Goal: Task Accomplishment & Management: Complete application form

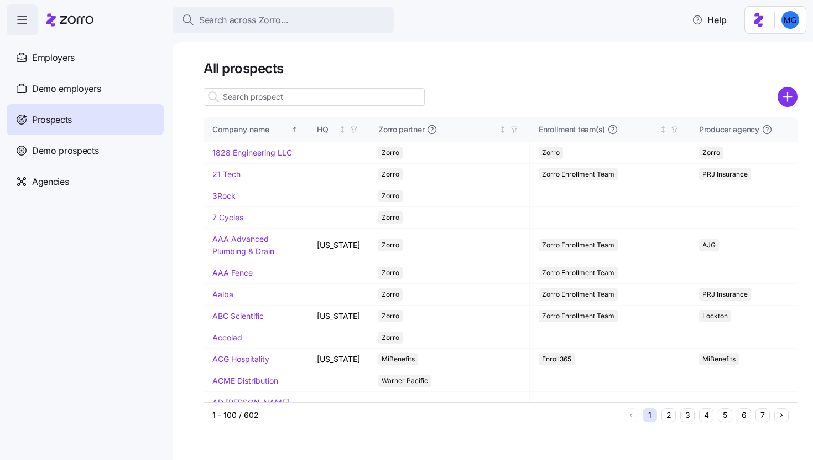
click at [313, 96] on input at bounding box center [314, 97] width 221 height 18
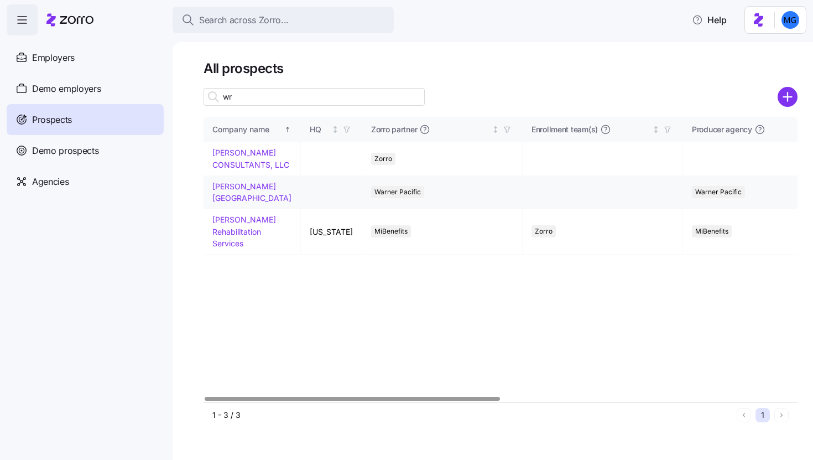
type input "wr"
click at [226, 200] on link "Wray School District" at bounding box center [251, 192] width 79 height 22
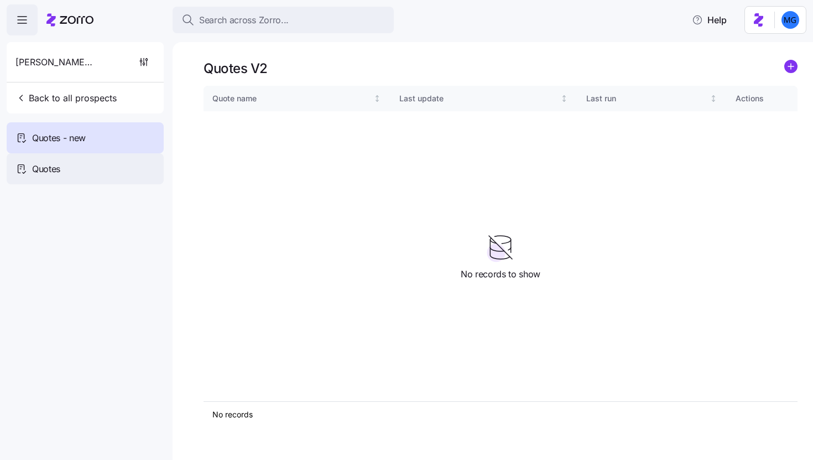
click at [103, 173] on div "Quotes" at bounding box center [85, 168] width 157 height 31
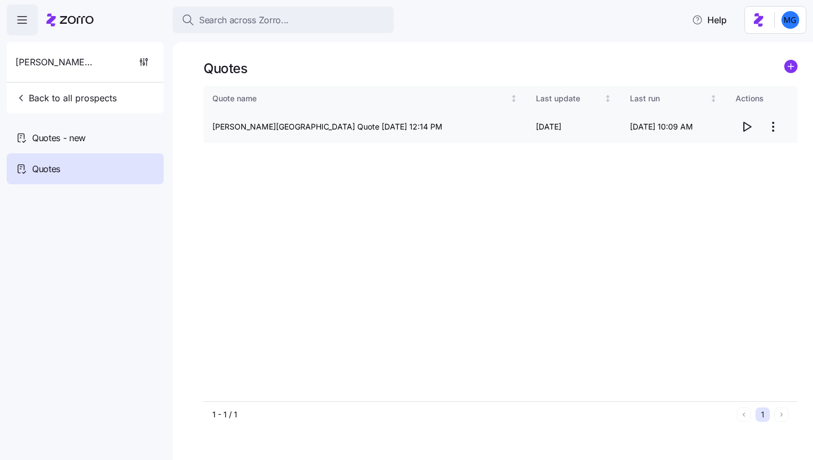
click at [746, 129] on icon "button" at bounding box center [747, 126] width 7 height 9
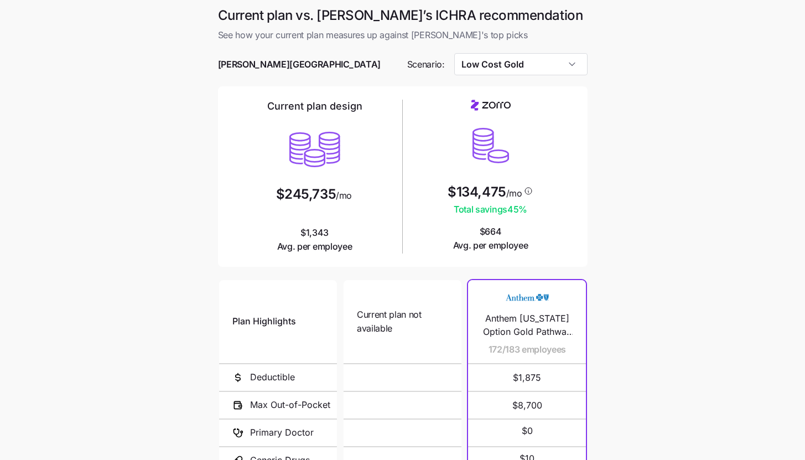
click at [652, 251] on main "Current plan vs. Zorro’s ICHRA recommendation See how your current plan measure…" at bounding box center [402, 302] width 805 height 604
click at [503, 70] on input "Low Cost Gold" at bounding box center [520, 64] width 133 height 22
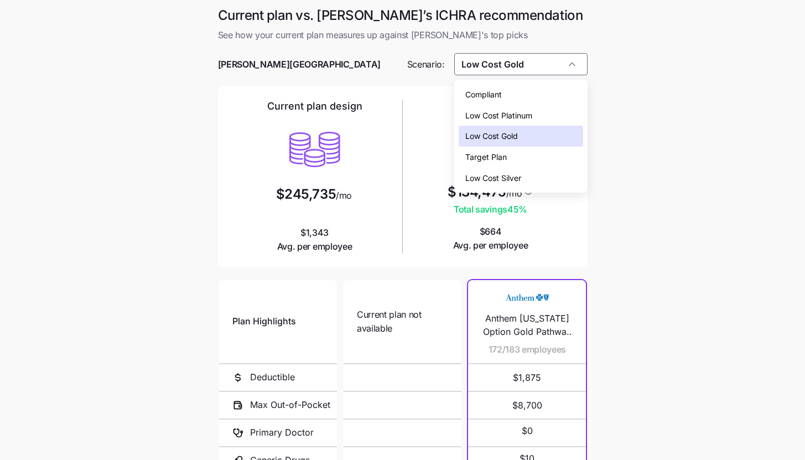
click at [527, 179] on div "Low Cost Silver" at bounding box center [521, 178] width 124 height 21
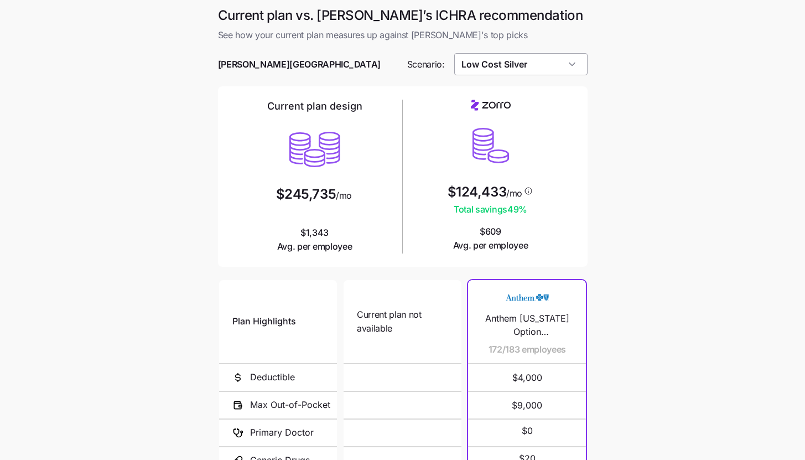
click at [534, 72] on input "Low Cost Silver" at bounding box center [520, 64] width 133 height 22
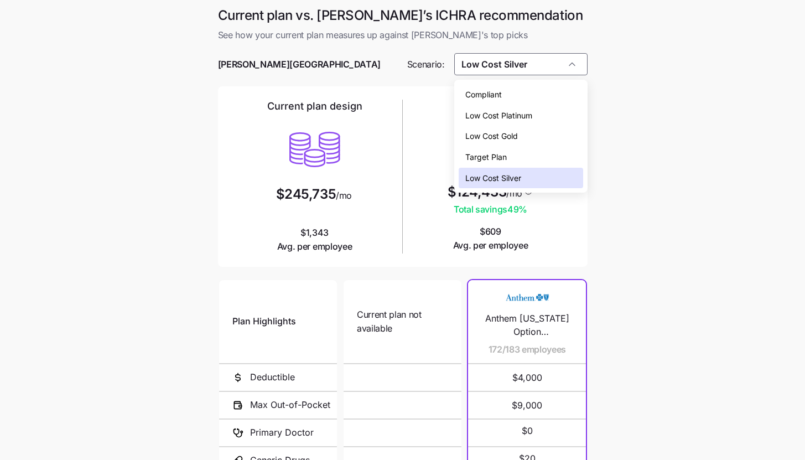
click at [523, 138] on div "Low Cost Gold" at bounding box center [521, 136] width 124 height 21
type input "Low Cost Gold"
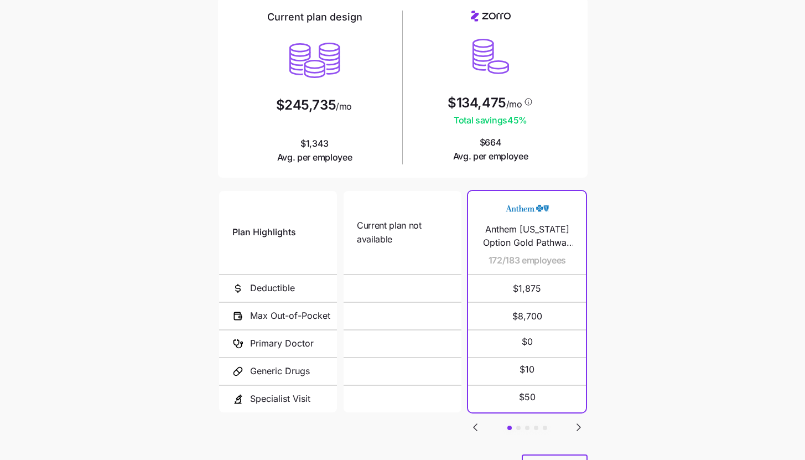
scroll to position [144, 0]
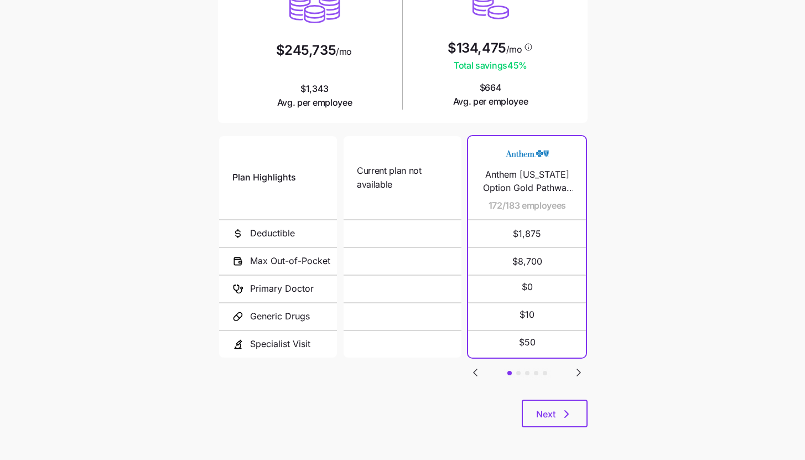
click at [576, 371] on icon "Go to next slide" at bounding box center [578, 372] width 13 height 13
click at [579, 370] on icon "Go to next slide" at bounding box center [578, 372] width 3 height 7
click at [571, 411] on icon "button" at bounding box center [566, 413] width 13 height 13
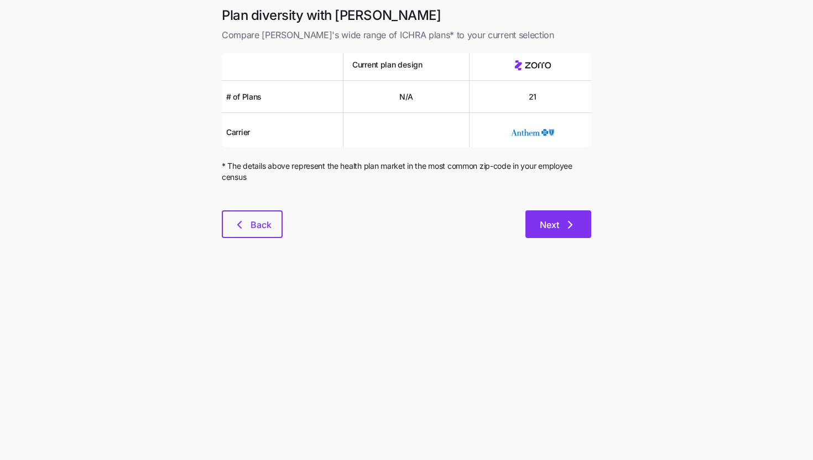
click at [559, 228] on span "Next" at bounding box center [558, 224] width 37 height 13
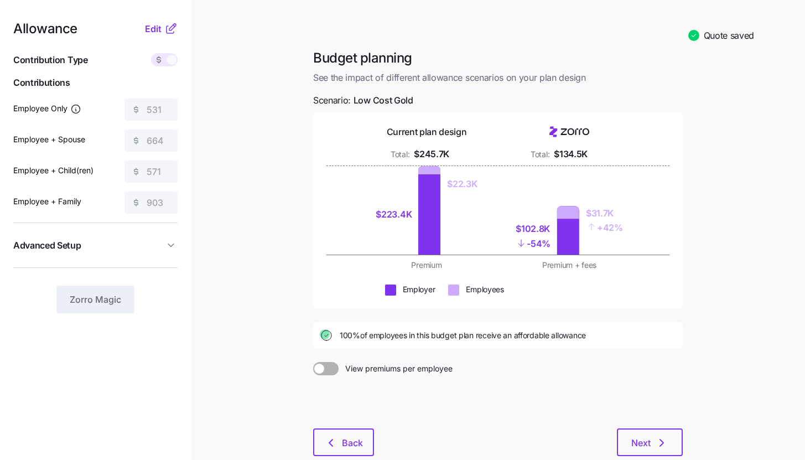
click at [167, 32] on icon at bounding box center [170, 28] width 13 height 13
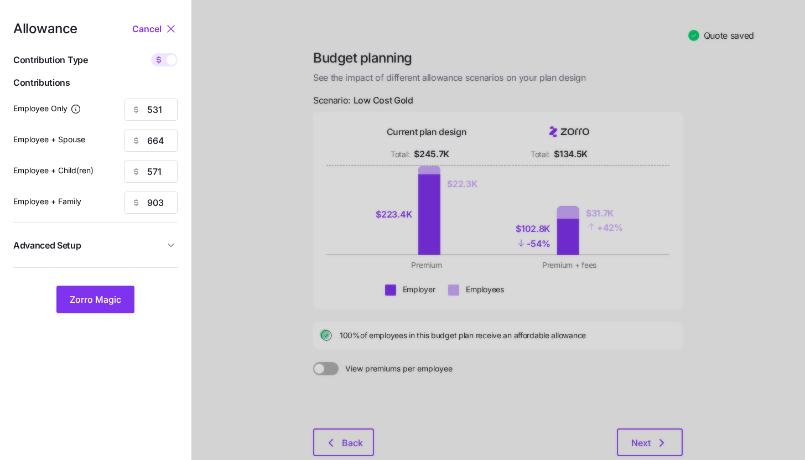
click at [164, 64] on span at bounding box center [158, 59] width 15 height 13
click at [151, 53] on input "checkbox" at bounding box center [151, 53] width 0 height 0
type input "80"
type input "50"
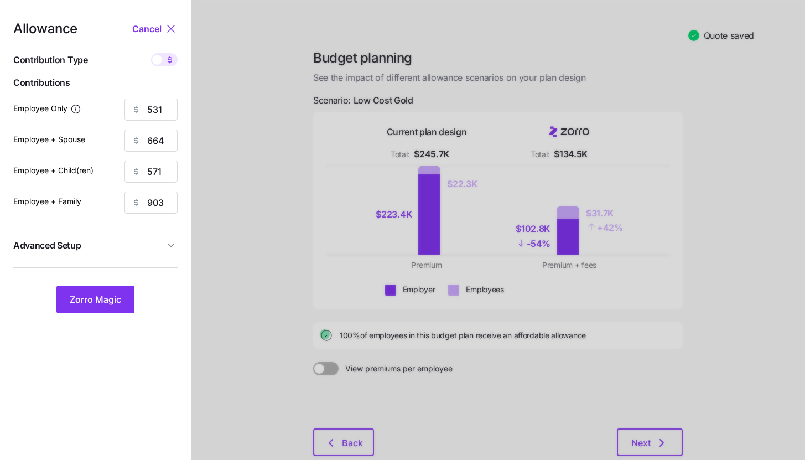
type input "50"
click at [164, 102] on input "80" at bounding box center [150, 109] width 53 height 22
type input "100"
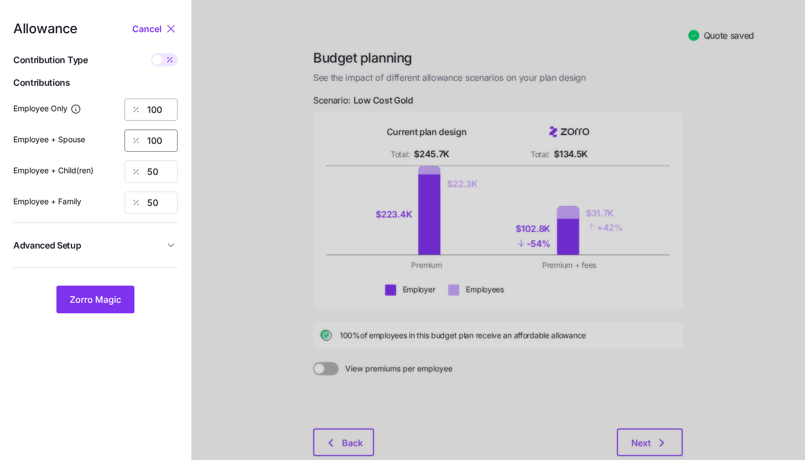
type input "100"
click at [108, 297] on span "Zorro Magic" at bounding box center [95, 299] width 51 height 13
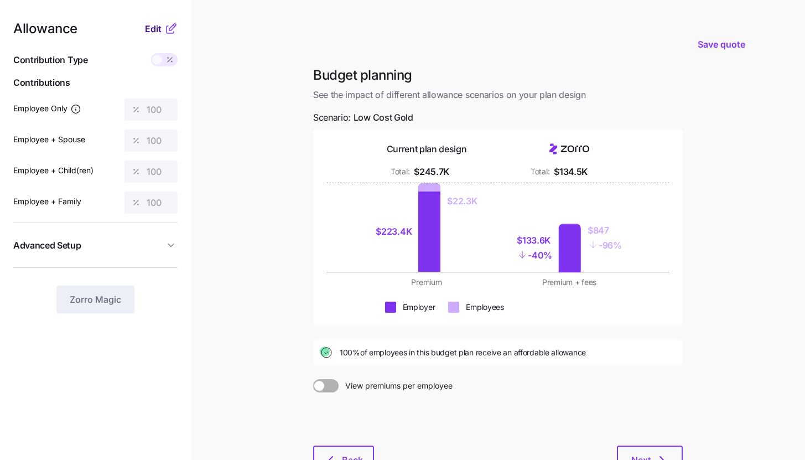
click at [152, 23] on span "Edit" at bounding box center [153, 28] width 17 height 13
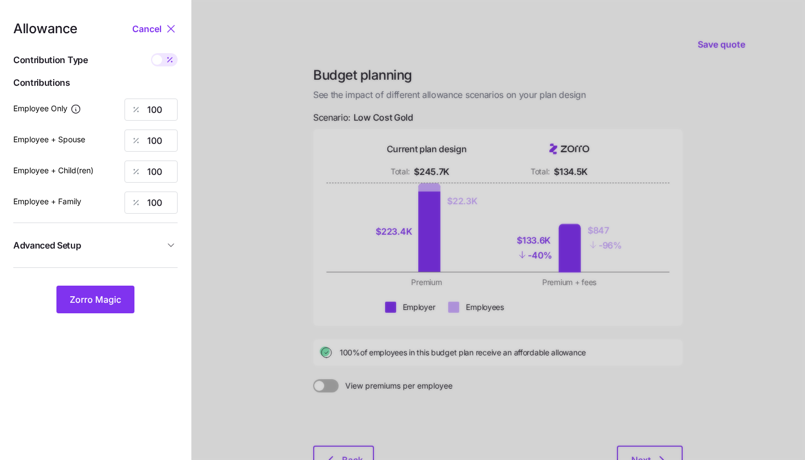
click at [167, 56] on icon at bounding box center [169, 59] width 9 height 9
click at [151, 53] on input "checkbox" at bounding box center [151, 53] width 0 height 0
type input "664"
type input "1327"
type input "1142"
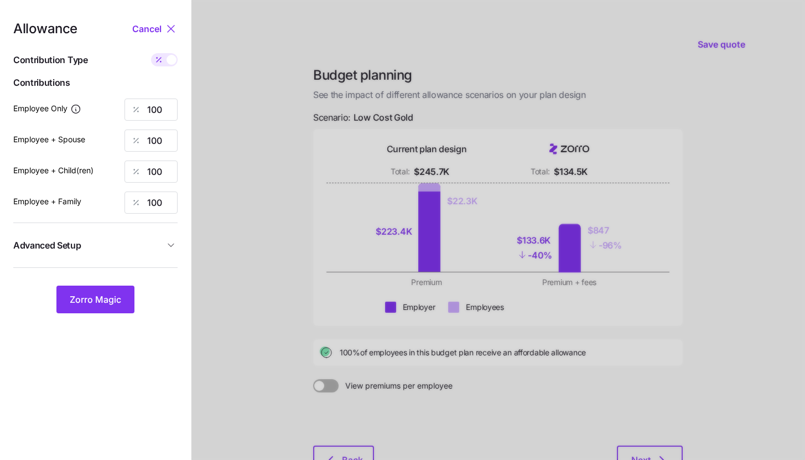
type input "1806"
click at [161, 112] on input "664" at bounding box center [150, 109] width 53 height 22
click at [166, 62] on span at bounding box center [158, 59] width 15 height 13
click at [151, 53] on input "checkbox" at bounding box center [151, 53] width 0 height 0
type input "100"
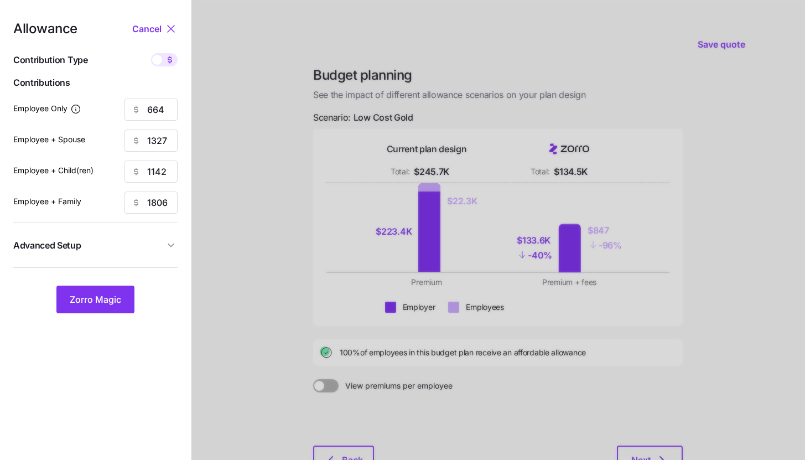
type input "100"
click at [166, 62] on div at bounding box center [164, 59] width 27 height 13
click at [151, 53] on input "checkbox" at bounding box center [151, 53] width 0 height 0
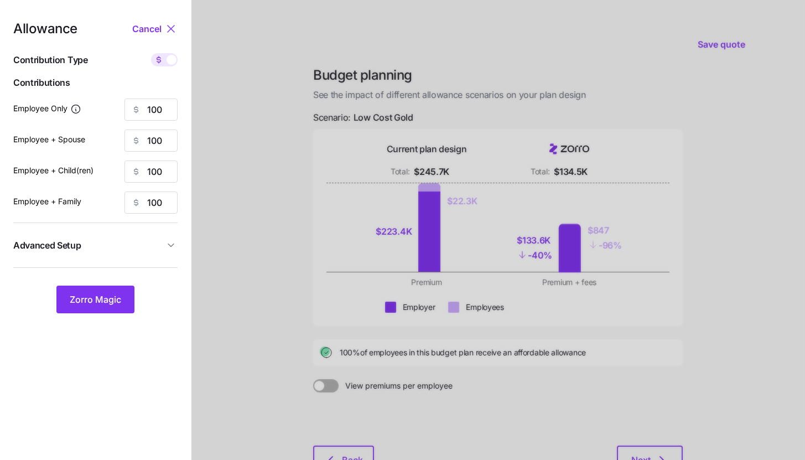
type input "664"
type input "1327"
type input "1142"
type input "1806"
click at [164, 63] on span at bounding box center [158, 59] width 15 height 13
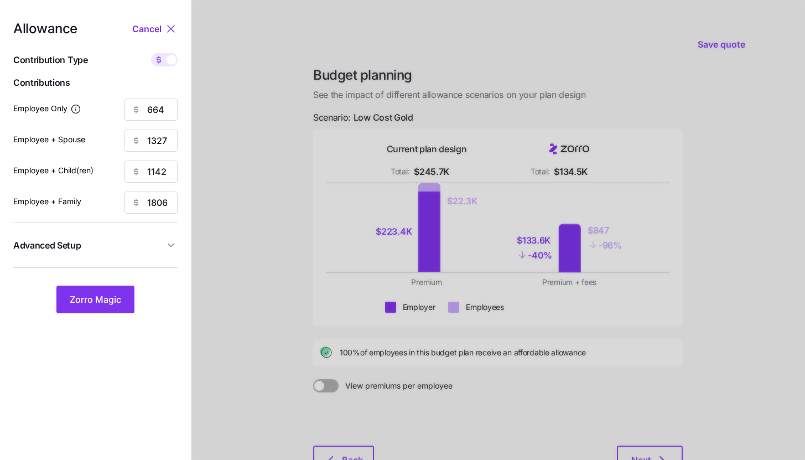
click at [151, 53] on input "checkbox" at bounding box center [151, 53] width 0 height 0
type input "100"
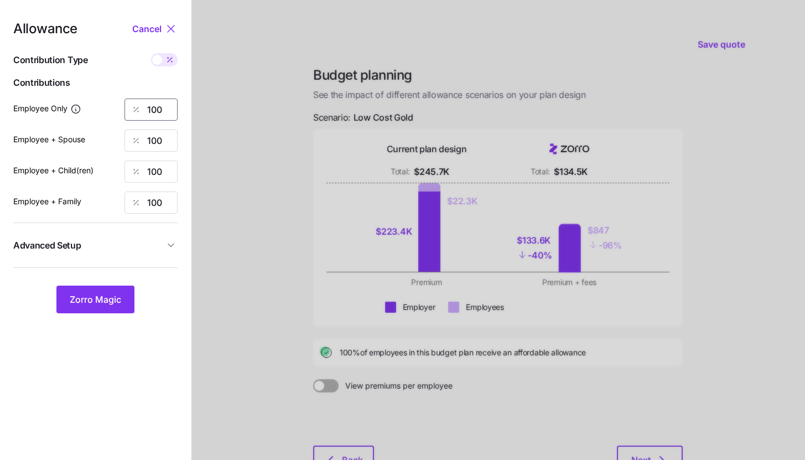
click at [164, 107] on input "100" at bounding box center [150, 109] width 53 height 22
type input "85"
type input "50"
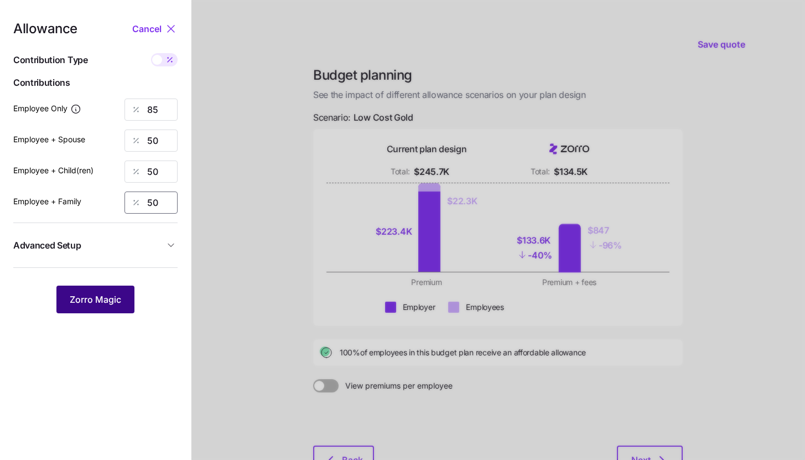
type input "50"
click at [102, 296] on span "Zorro Magic" at bounding box center [95, 299] width 51 height 13
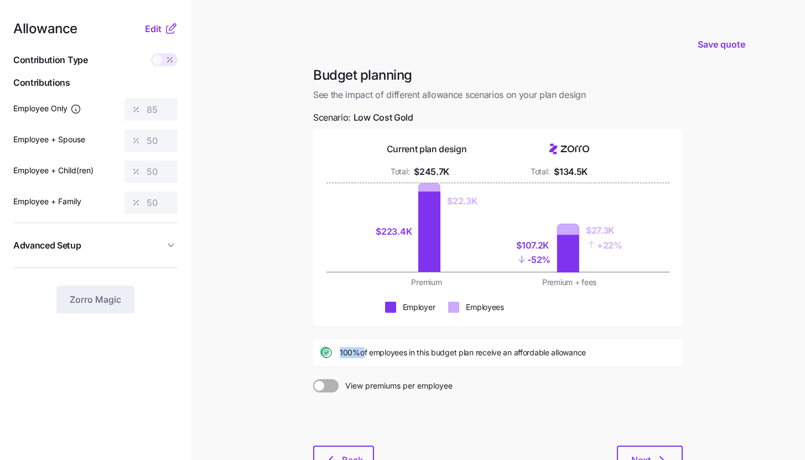
drag, startPoint x: 341, startPoint y: 351, endPoint x: 361, endPoint y: 355, distance: 20.8
click at [361, 355] on span "100% of employees in this budget plan receive an affordable allowance" at bounding box center [463, 352] width 246 height 11
click at [280, 212] on main "Save quote Budget planning See the impact of different allowance scenarios on y…" at bounding box center [402, 272] width 805 height 544
click at [160, 28] on span "Edit" at bounding box center [153, 28] width 17 height 13
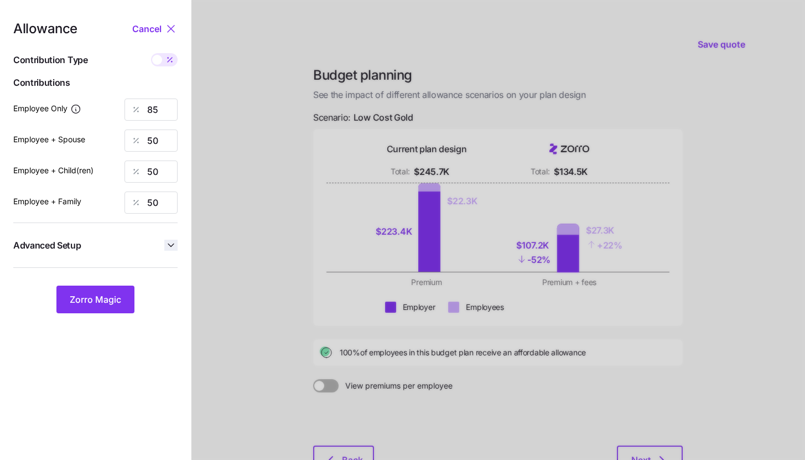
click at [175, 243] on icon "button" at bounding box center [170, 245] width 11 height 11
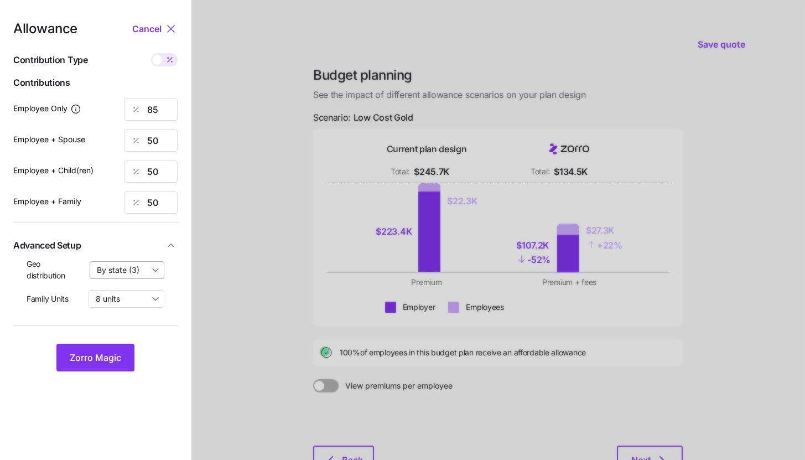
click at [136, 273] on input "By state (3)" at bounding box center [127, 270] width 75 height 18
click at [134, 318] on span "By area (5)" at bounding box center [120, 315] width 40 height 12
type input "By area (5)"
click at [143, 303] on input "8 units" at bounding box center [127, 299] width 76 height 18
click at [131, 328] on div "8 units" at bounding box center [126, 325] width 67 height 19
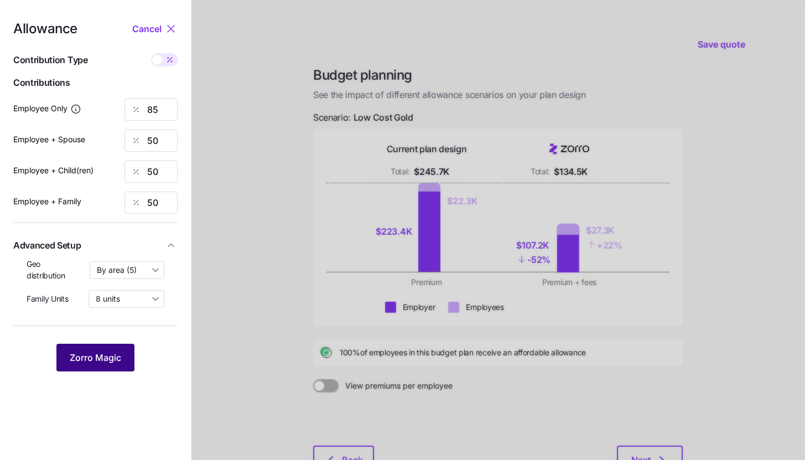
click at [115, 355] on span "Zorro Magic" at bounding box center [95, 357] width 51 height 13
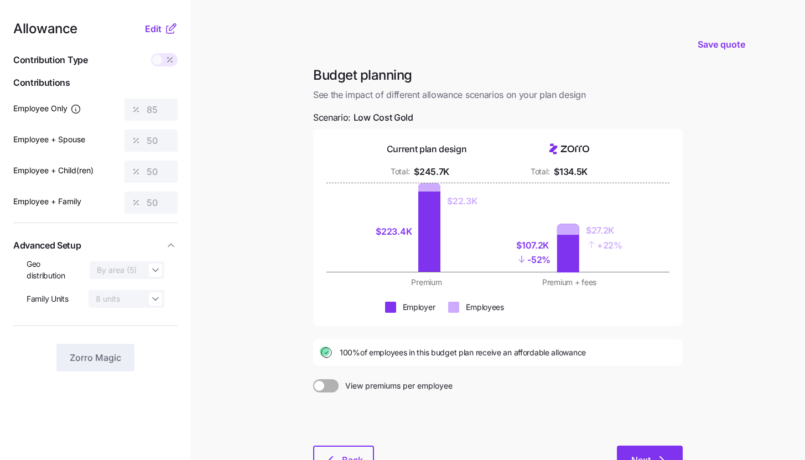
click at [643, 454] on span "Next" at bounding box center [640, 459] width 19 height 13
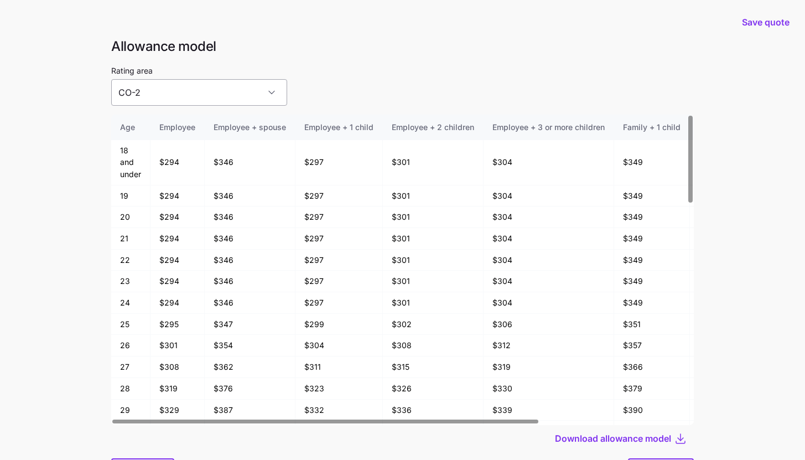
click at [202, 91] on input "CO-2" at bounding box center [199, 92] width 176 height 27
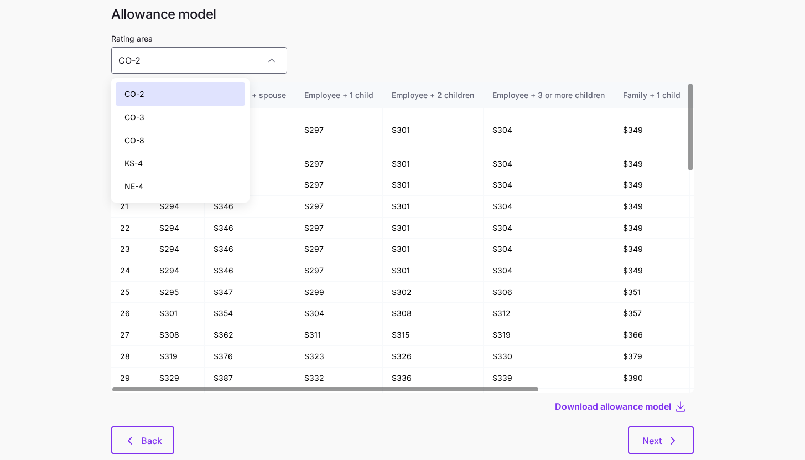
scroll to position [59, 0]
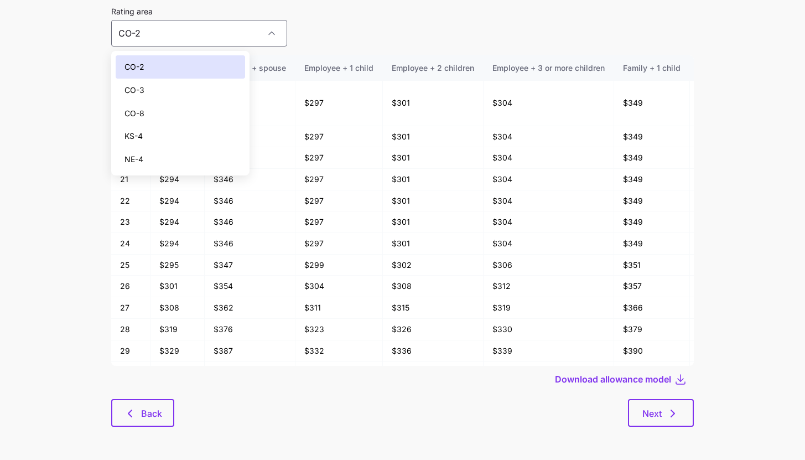
click at [176, 163] on div "NE-4" at bounding box center [180, 159] width 129 height 23
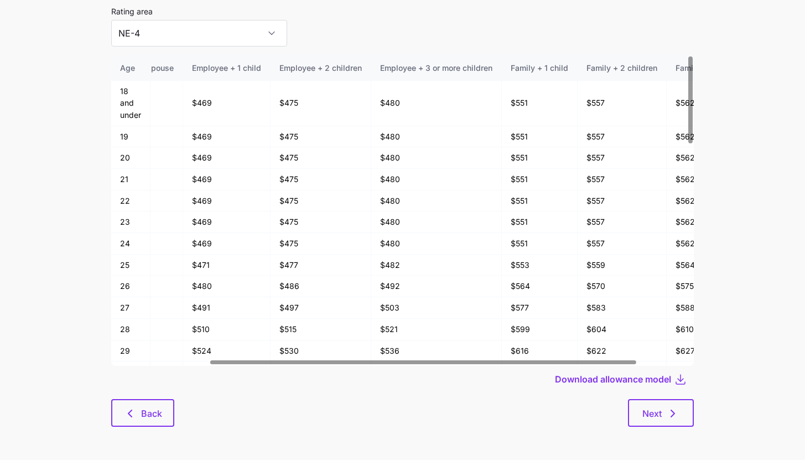
scroll to position [0, 134]
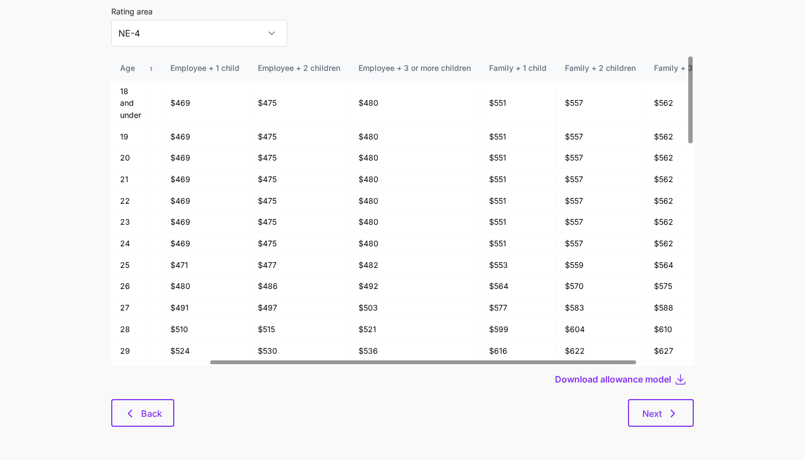
click at [454, 362] on div at bounding box center [423, 362] width 426 height 4
click at [680, 414] on button "Next" at bounding box center [661, 413] width 66 height 28
type input "CO-2"
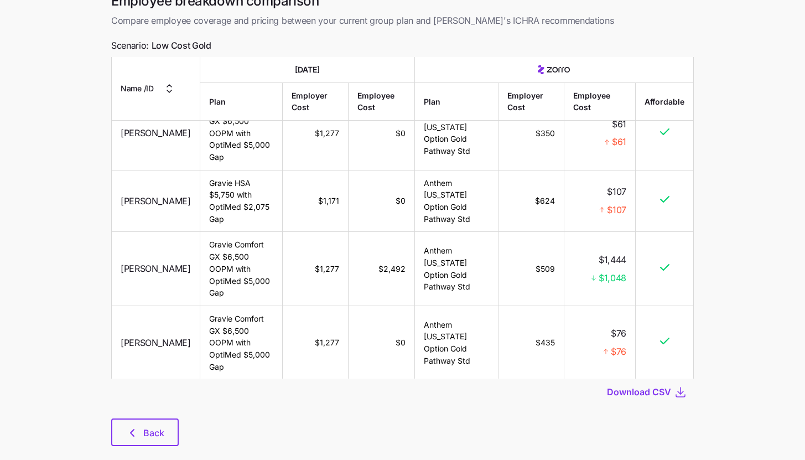
scroll to position [78, 0]
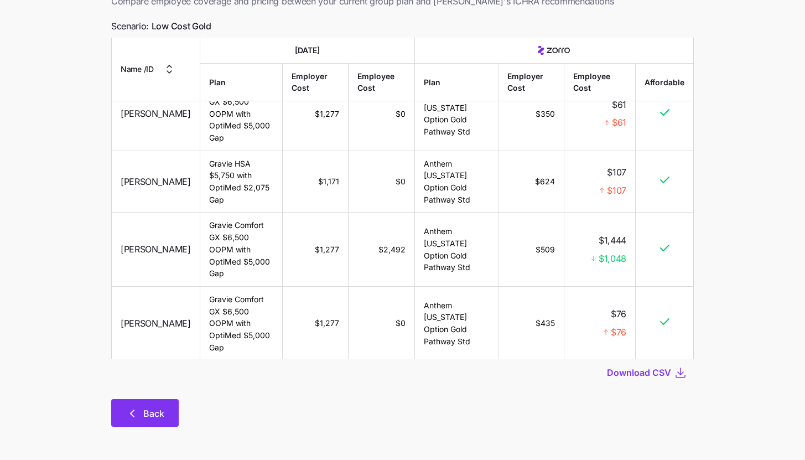
click at [165, 417] on button "Back" at bounding box center [144, 413] width 67 height 28
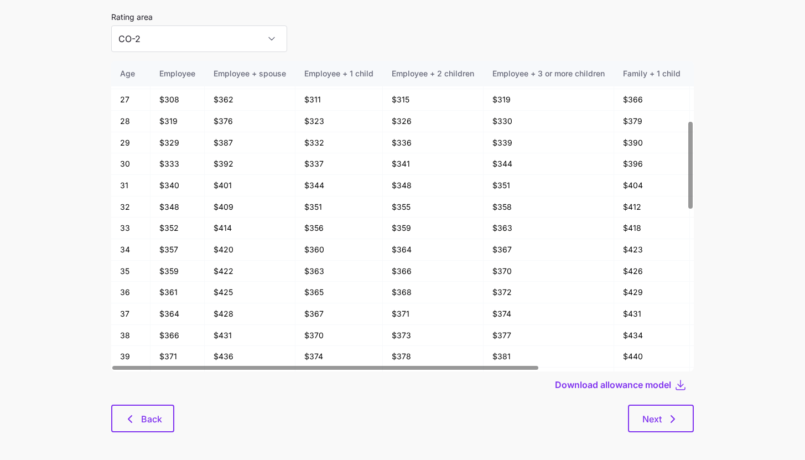
scroll to position [59, 0]
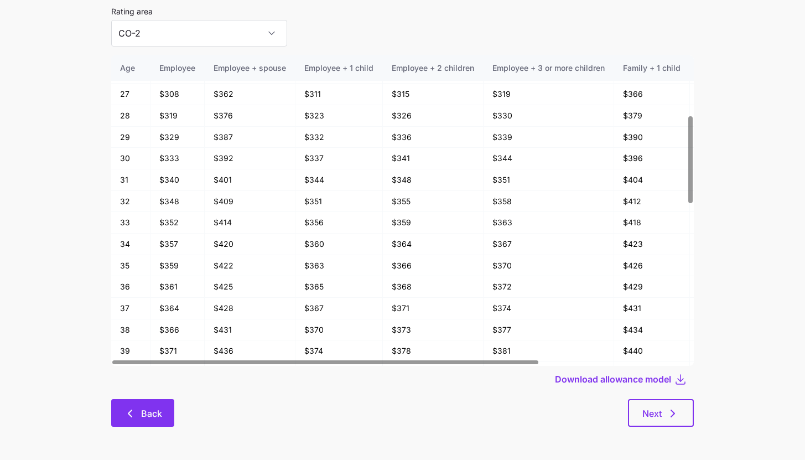
click at [143, 415] on span "Back" at bounding box center [151, 413] width 21 height 13
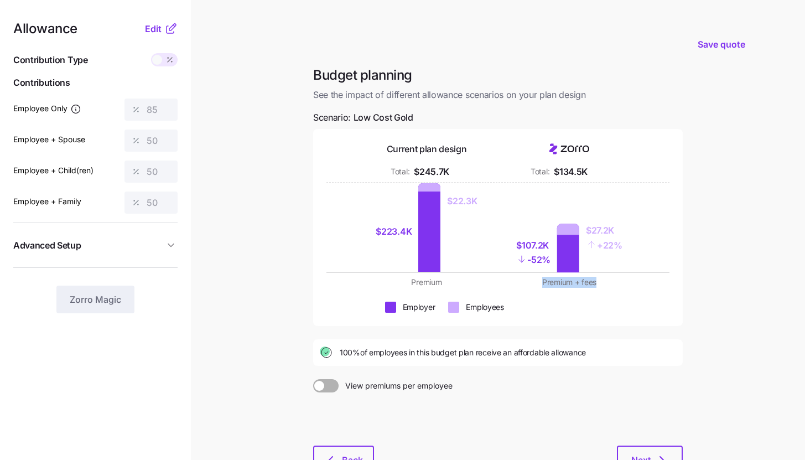
drag, startPoint x: 554, startPoint y: 284, endPoint x: 596, endPoint y: 287, distance: 41.6
click at [596, 287] on div "Premium + fees" at bounding box center [569, 282] width 129 height 11
click at [723, 328] on main "Save quote Budget planning See the impact of different allowance scenarios on y…" at bounding box center [402, 272] width 805 height 544
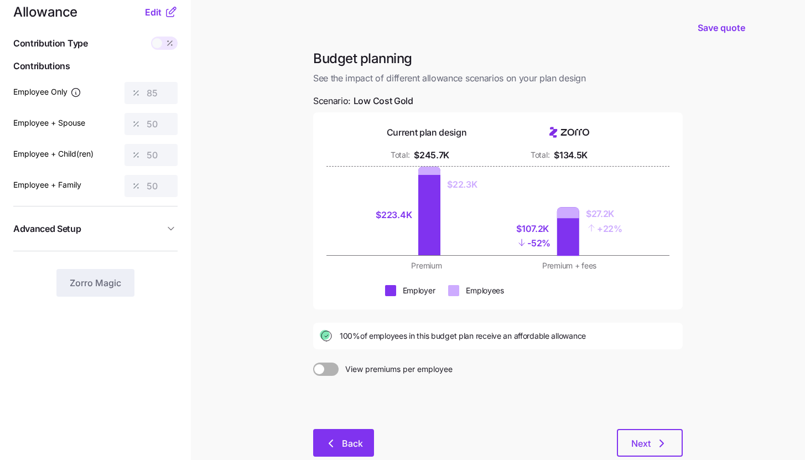
click at [352, 433] on button "Back" at bounding box center [343, 443] width 61 height 28
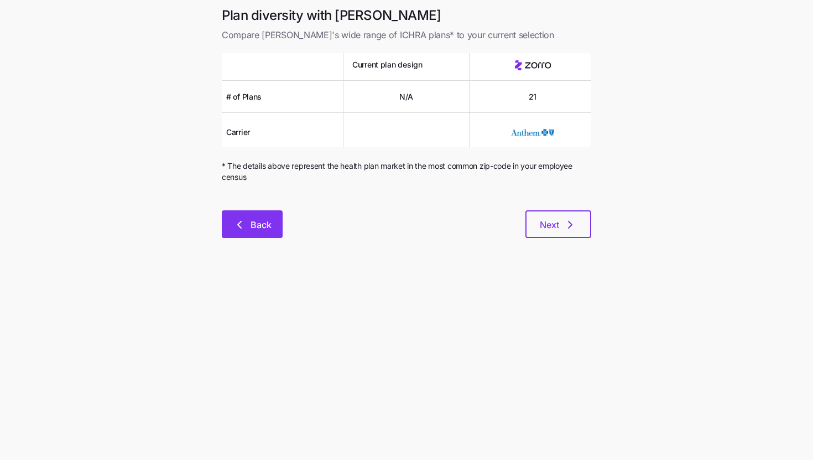
click at [250, 231] on button "Back" at bounding box center [252, 224] width 61 height 28
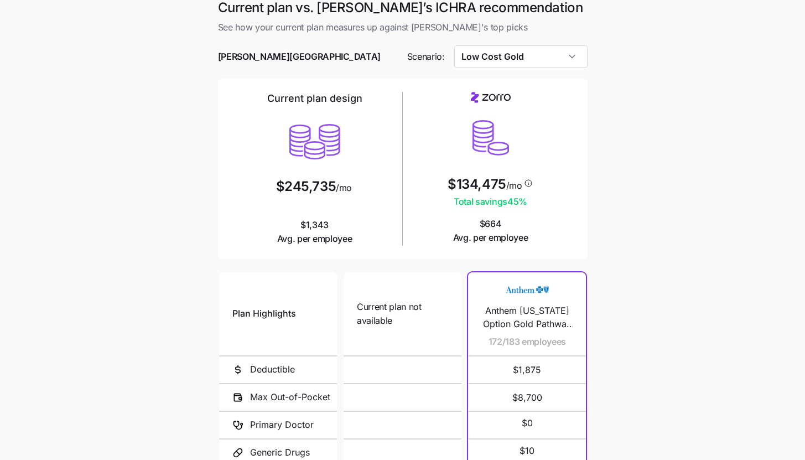
scroll to position [19, 0]
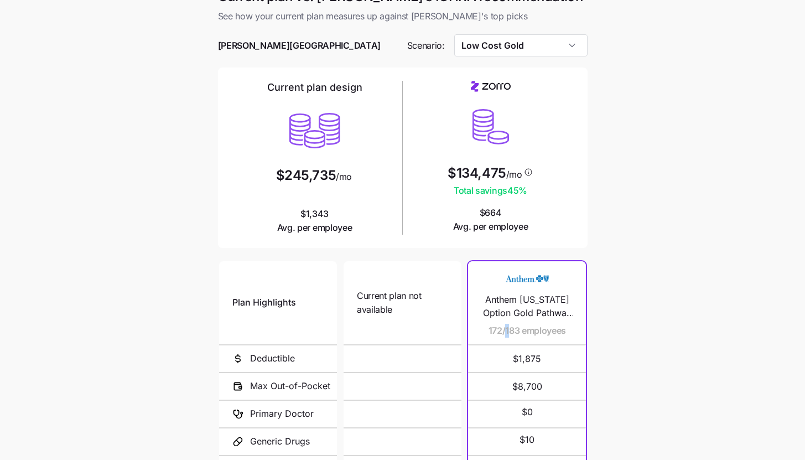
drag, startPoint x: 506, startPoint y: 330, endPoint x: 532, endPoint y: 330, distance: 26.6
click at [532, 330] on span "172/183 employees" at bounding box center [527, 331] width 78 height 14
click at [628, 342] on main "Current plan vs. Zorro’s ICHRA recommendation See how your current plan measure…" at bounding box center [402, 283] width 805 height 604
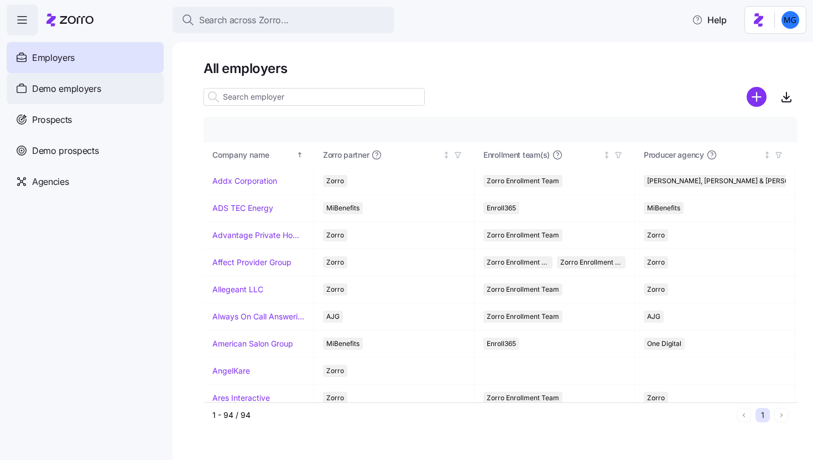
click at [64, 93] on span "Demo employers" at bounding box center [66, 89] width 69 height 14
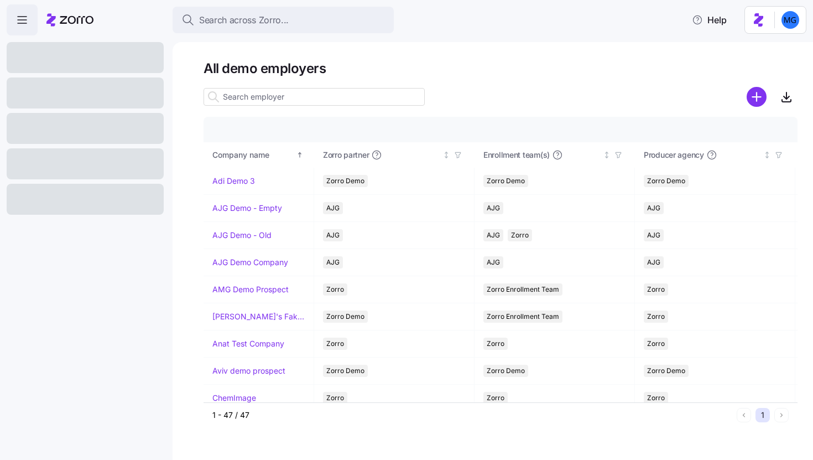
click at [354, 98] on input at bounding box center [314, 97] width 221 height 18
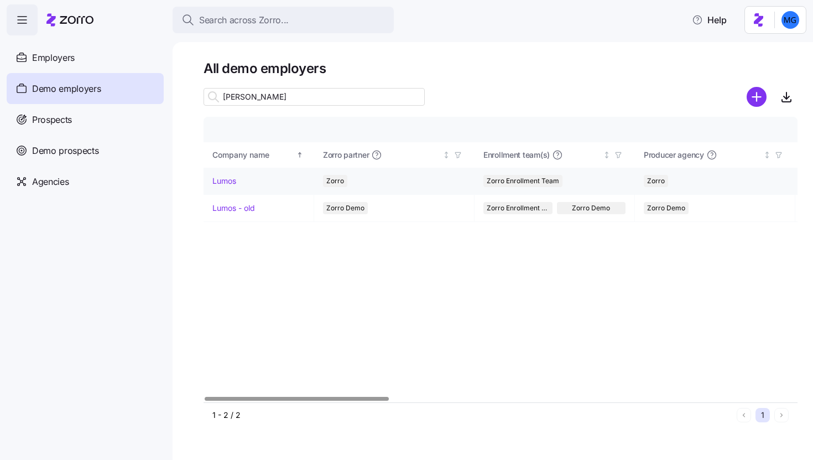
type input "[PERSON_NAME]"
click at [222, 182] on link "Lumos" at bounding box center [224, 180] width 24 height 11
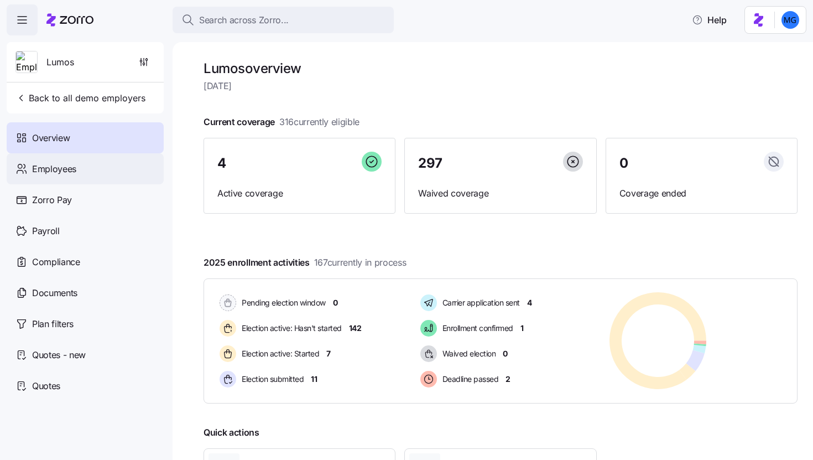
click at [68, 176] on div "Employees" at bounding box center [85, 168] width 157 height 31
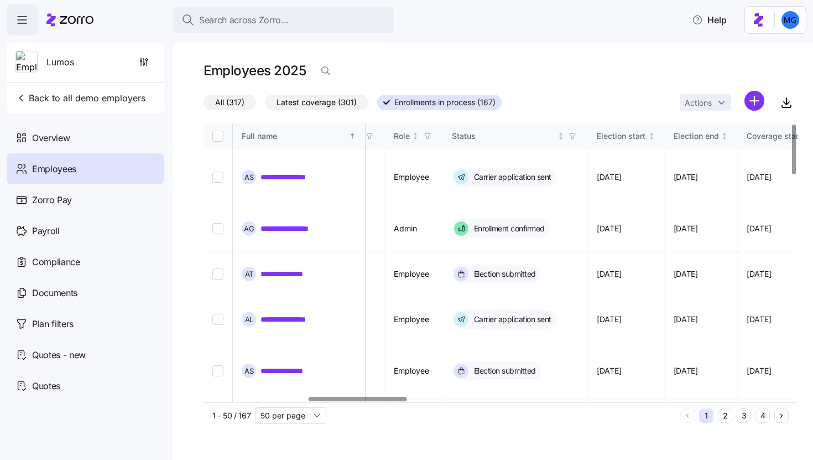
scroll to position [0, 632]
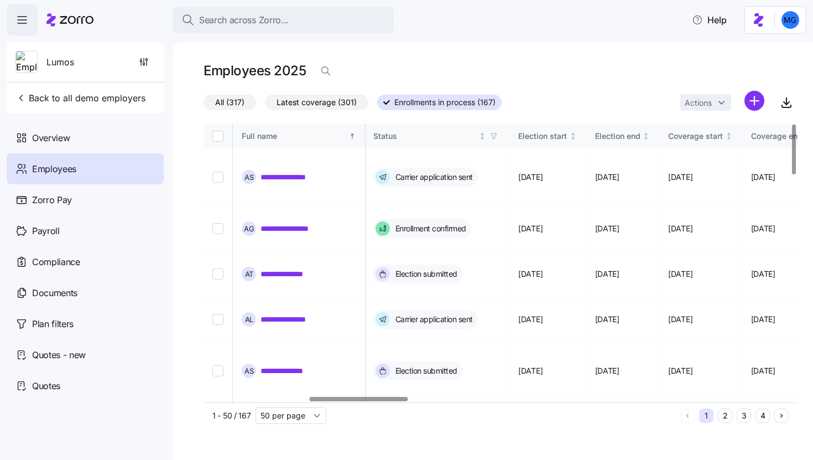
click at [384, 399] on div at bounding box center [359, 399] width 98 height 4
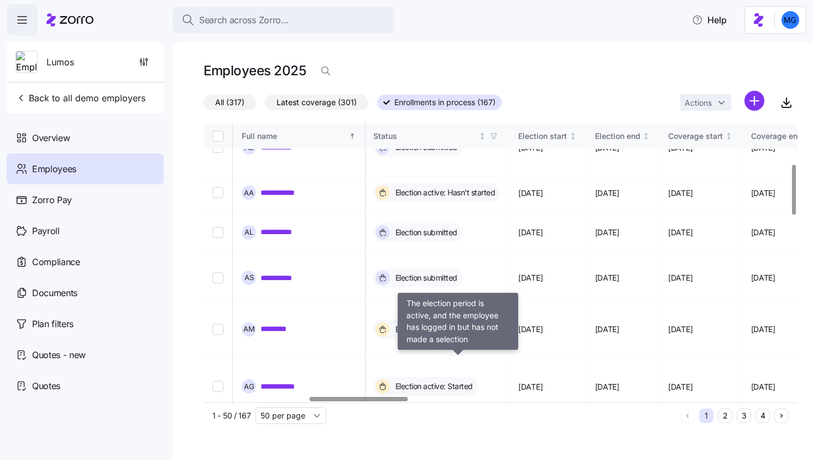
scroll to position [399, 632]
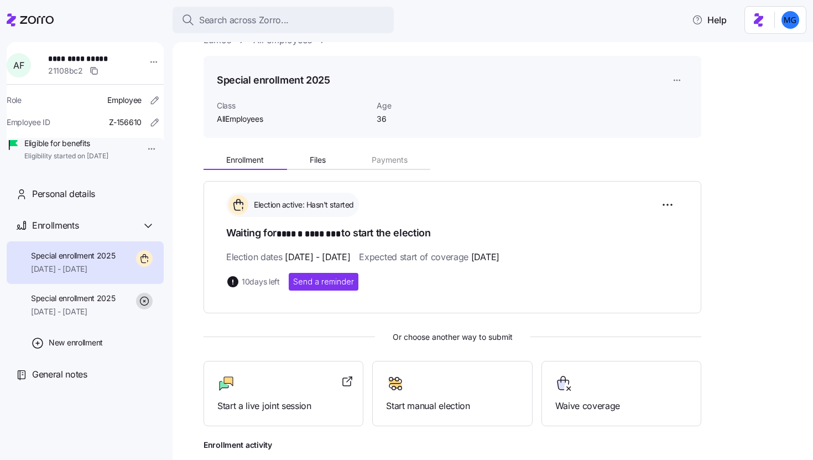
scroll to position [90, 0]
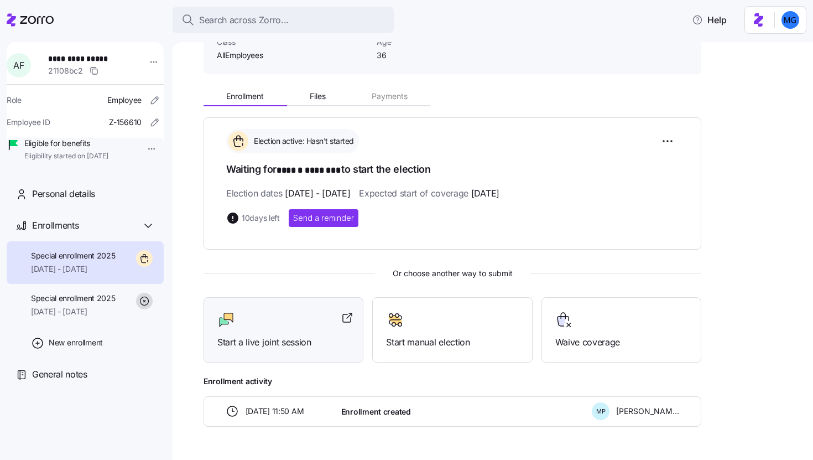
click at [265, 320] on div at bounding box center [283, 320] width 132 height 18
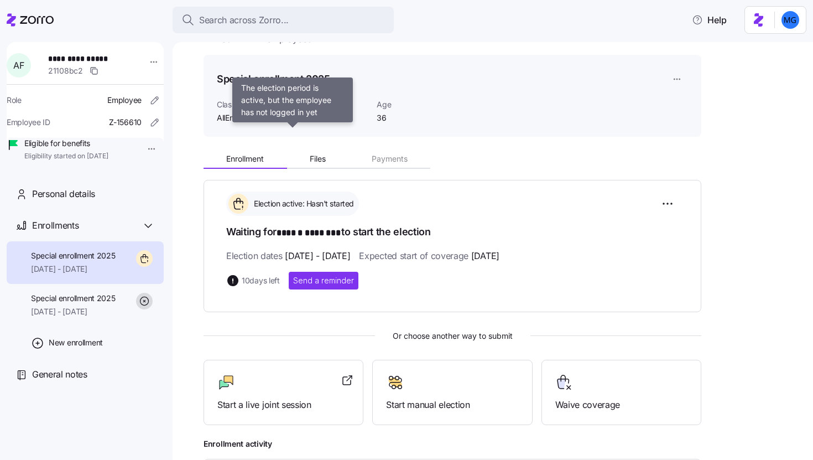
scroll to position [0, 0]
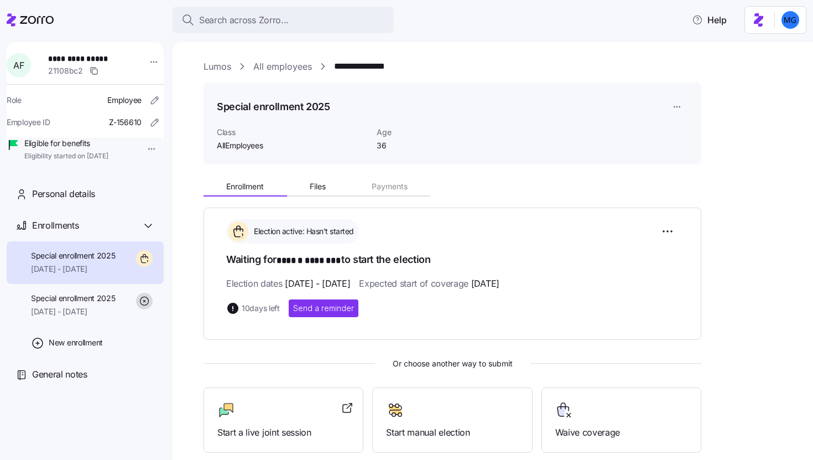
click at [220, 61] on link "Lumos" at bounding box center [218, 67] width 28 height 14
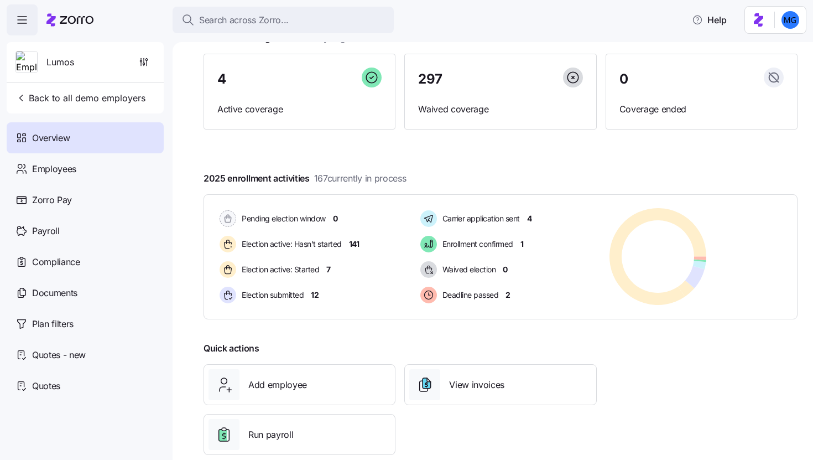
scroll to position [106, 0]
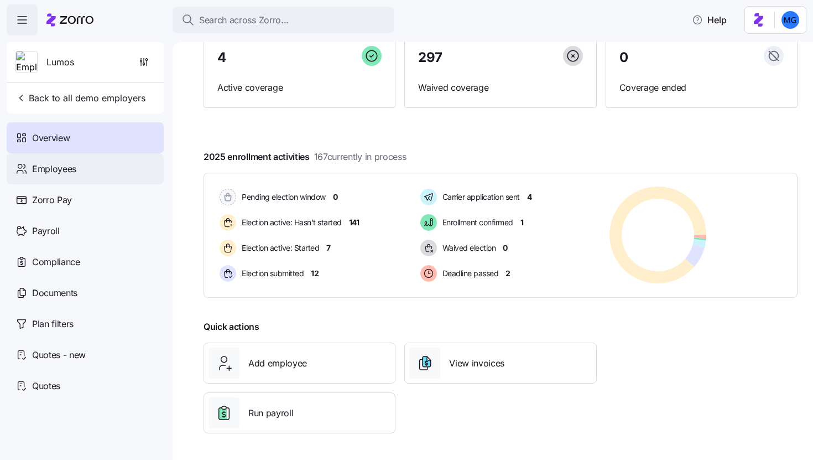
click at [76, 179] on div "Employees" at bounding box center [85, 168] width 157 height 31
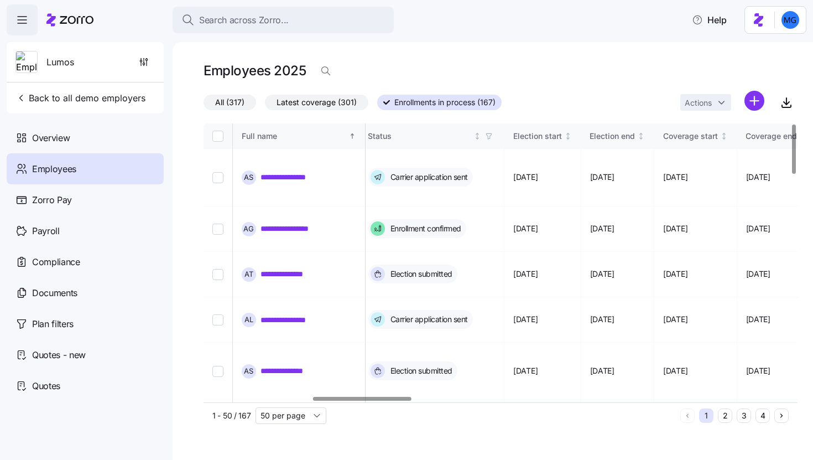
scroll to position [0, 668]
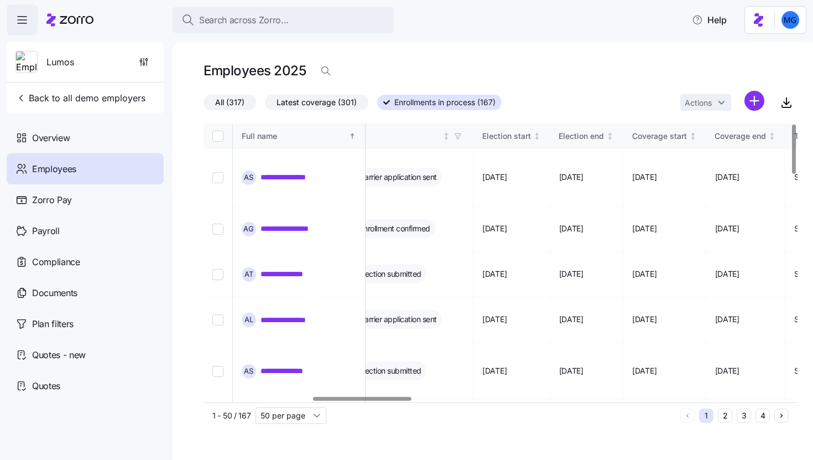
click at [371, 401] on div at bounding box center [362, 399] width 98 height 4
click at [462, 136] on icon "button" at bounding box center [458, 136] width 8 height 8
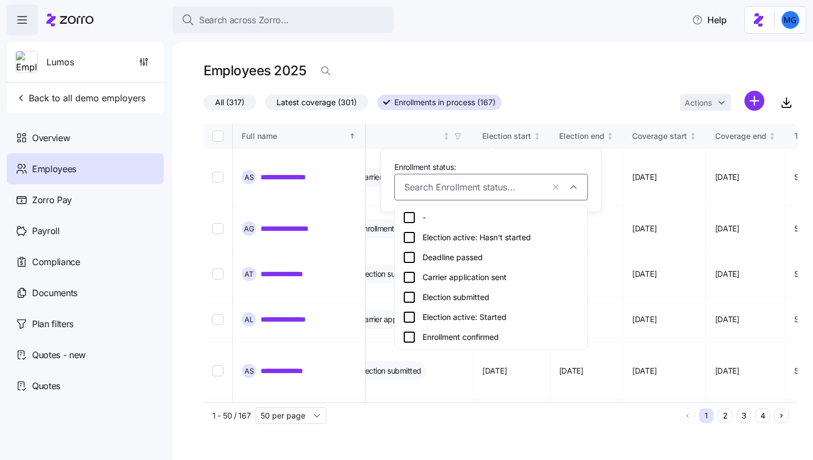
click at [489, 240] on div "Election active: Hasn't started" at bounding box center [491, 237] width 177 height 13
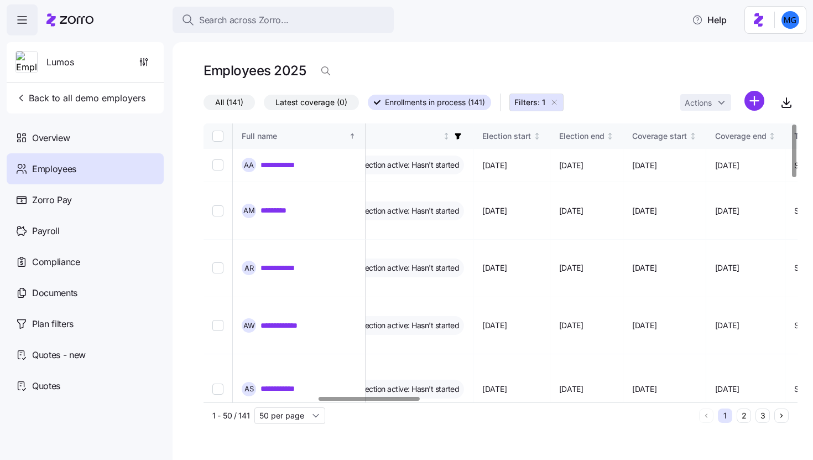
click at [224, 135] on th at bounding box center [218, 135] width 29 height 25
click at [216, 136] on input "Select all records" at bounding box center [217, 136] width 11 height 11
checkbox input "true"
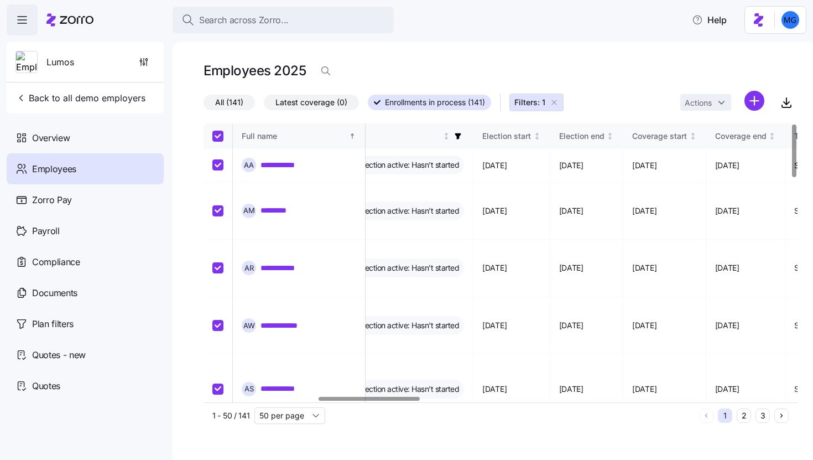
checkbox input "true"
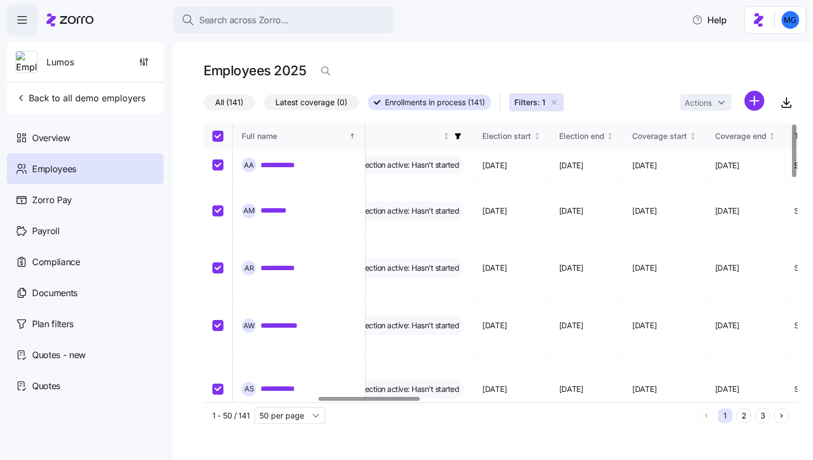
checkbox input "true"
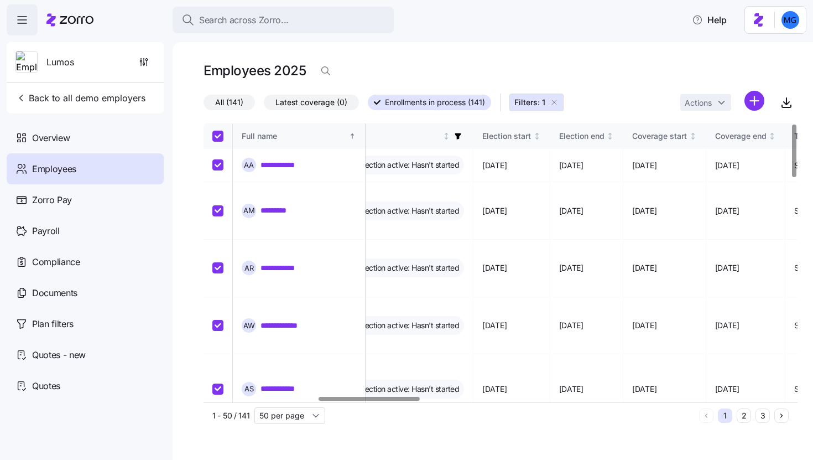
checkbox input "true"
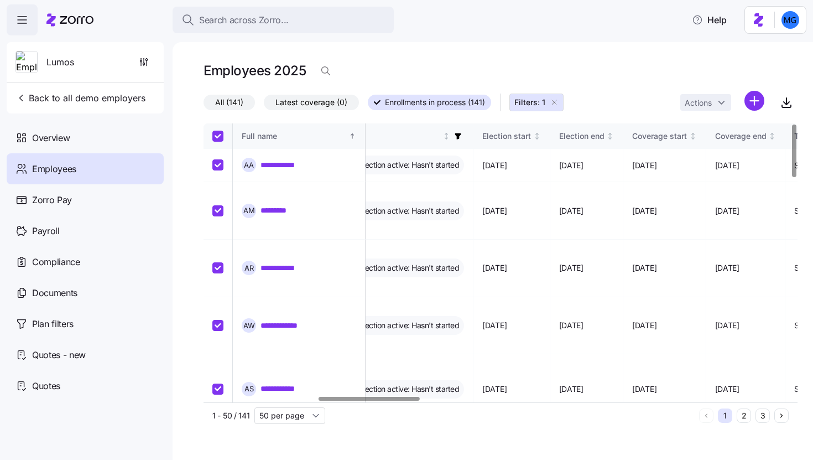
checkbox input "true"
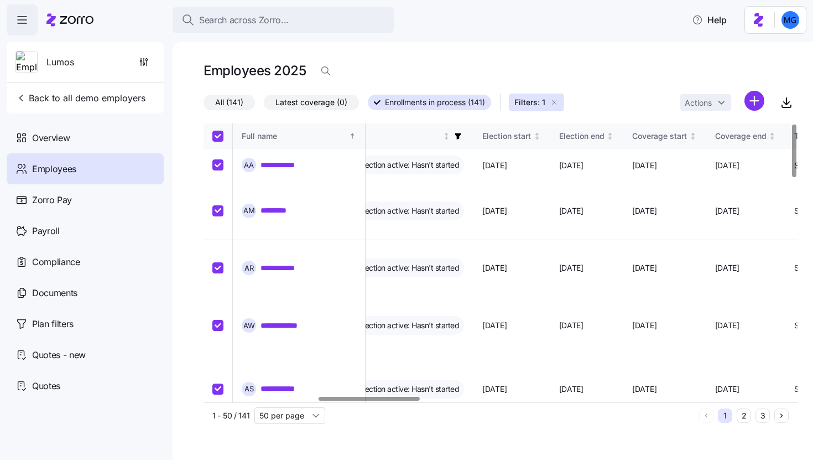
checkbox input "true"
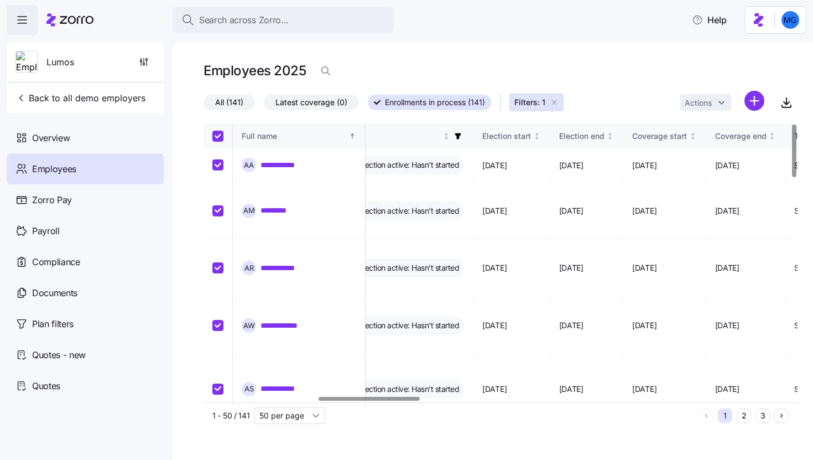
checkbox input "true"
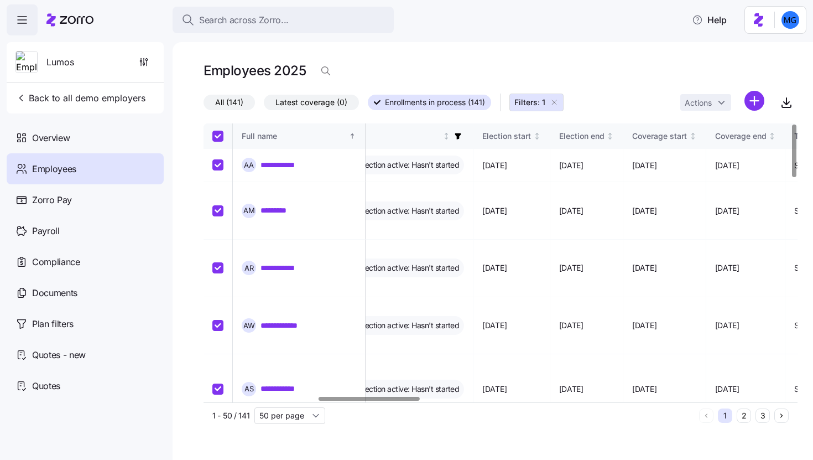
checkbox input "true"
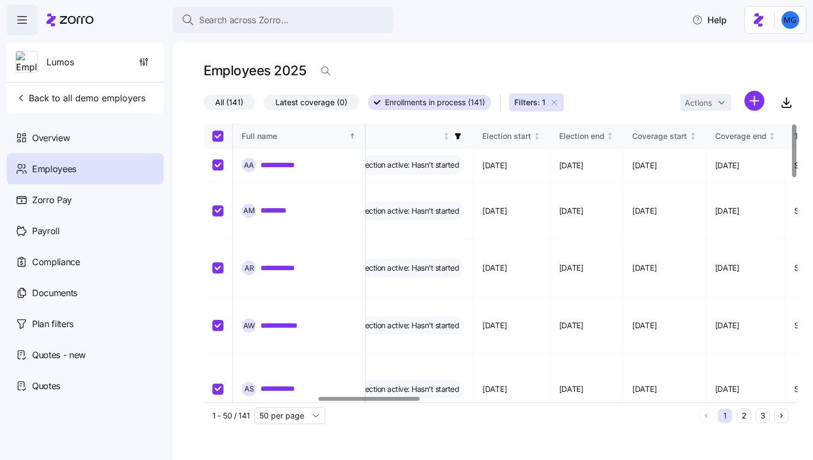
checkbox input "true"
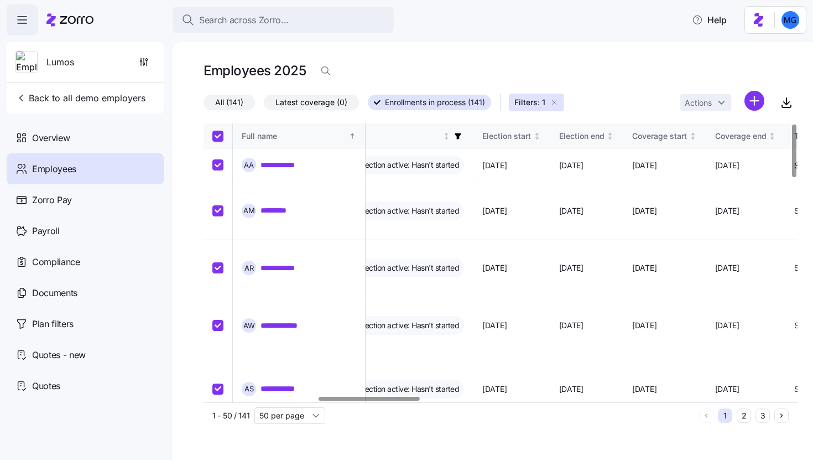
checkbox input "true"
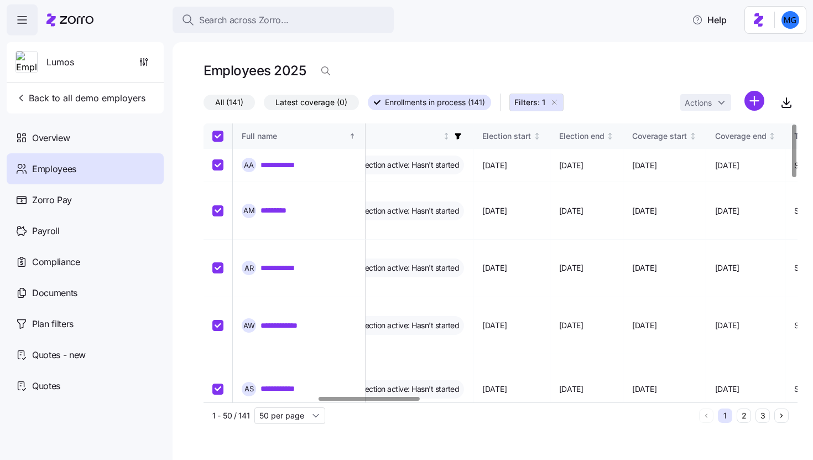
checkbox input "true"
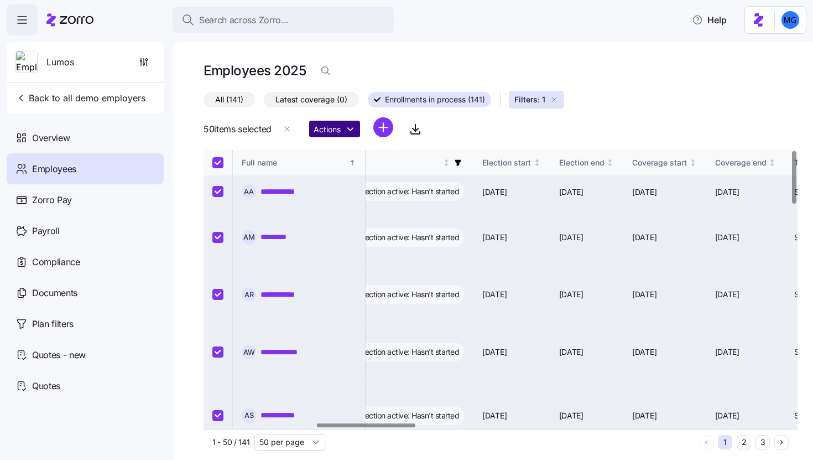
click at [352, 128] on html "**********" at bounding box center [406, 226] width 813 height 453
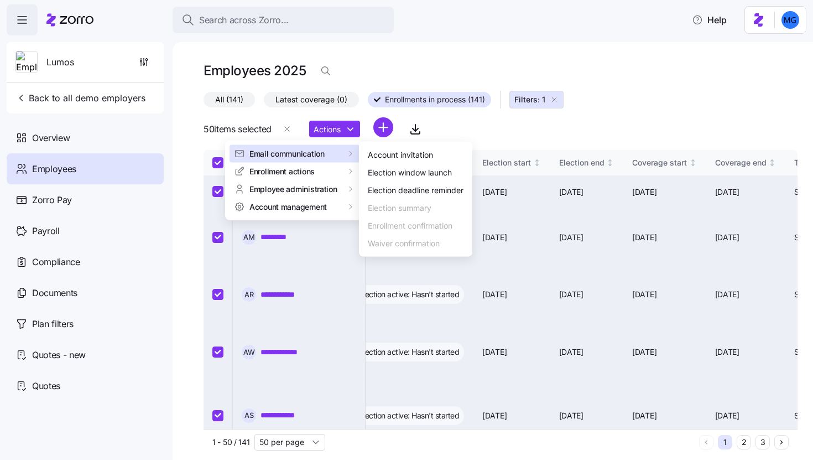
click at [500, 132] on html "**********" at bounding box center [406, 226] width 813 height 453
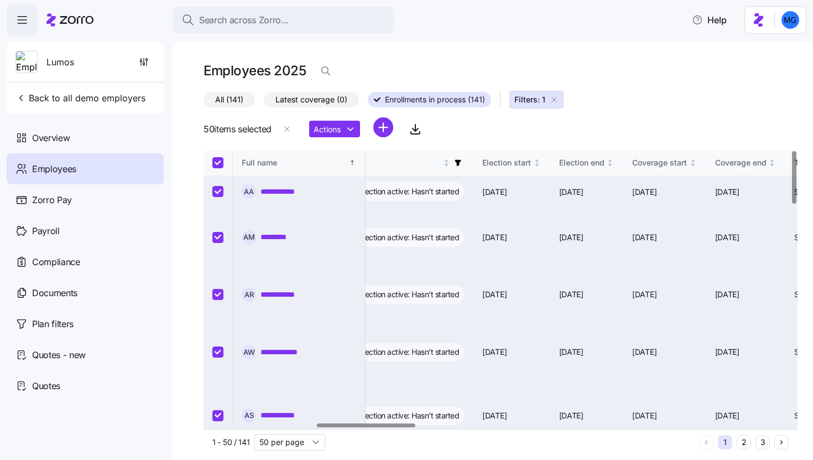
click at [220, 163] on input "Select all records" at bounding box center [217, 162] width 11 height 11
checkbox input "false"
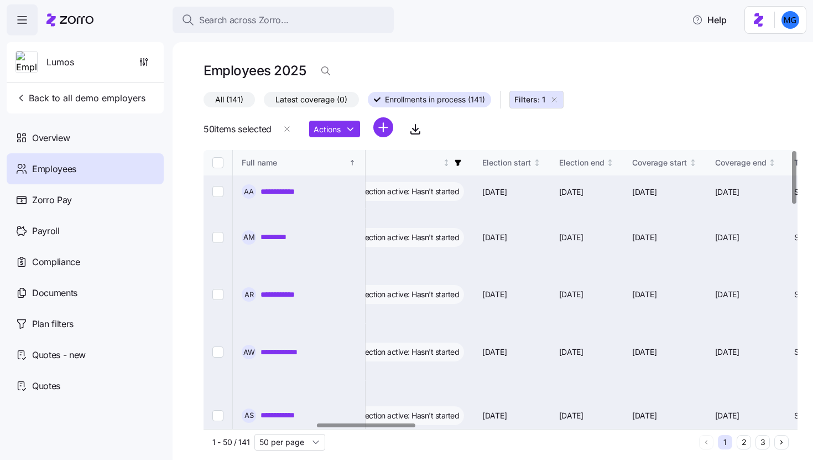
checkbox input "false"
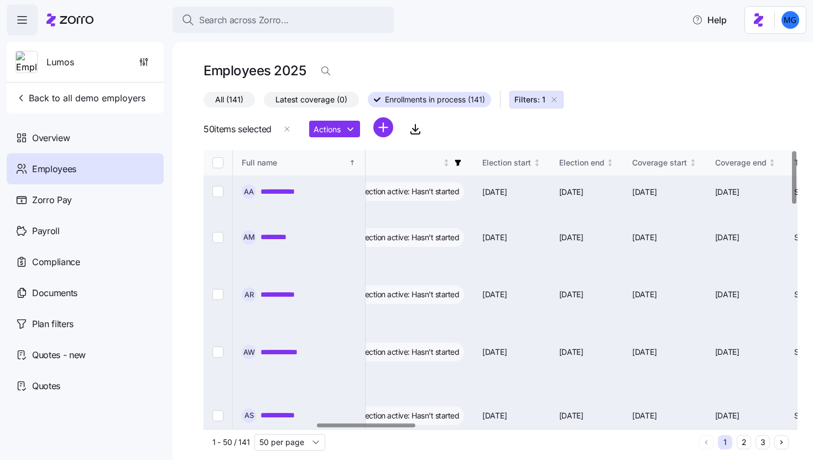
checkbox input "false"
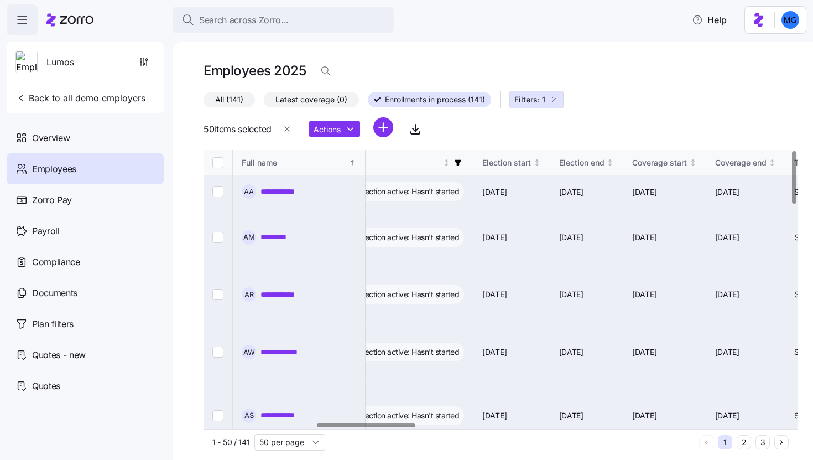
checkbox input "false"
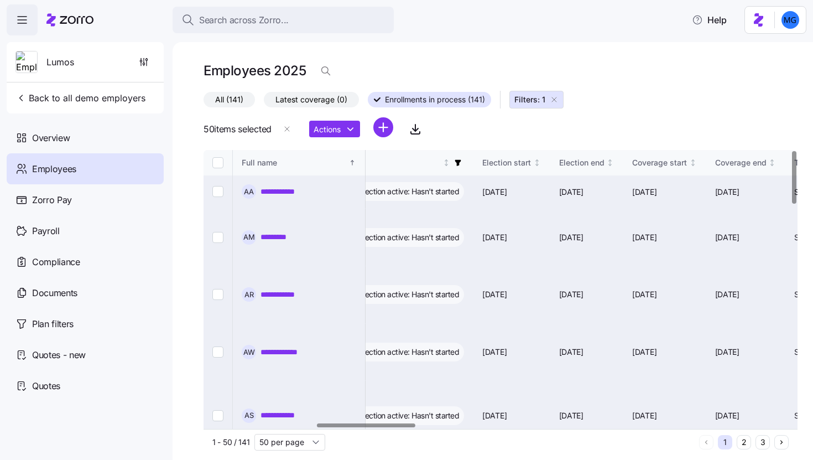
checkbox input "false"
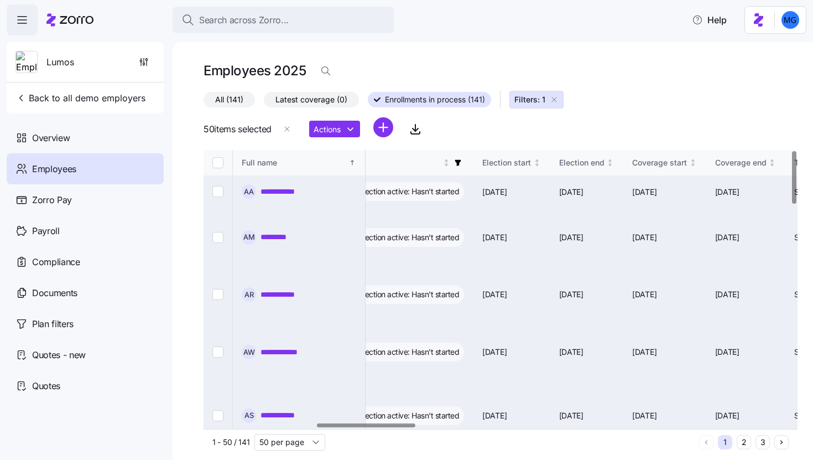
checkbox input "false"
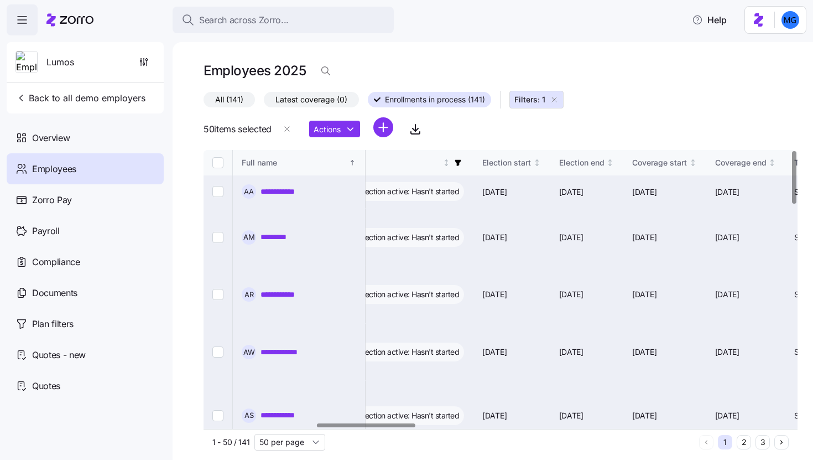
checkbox input "false"
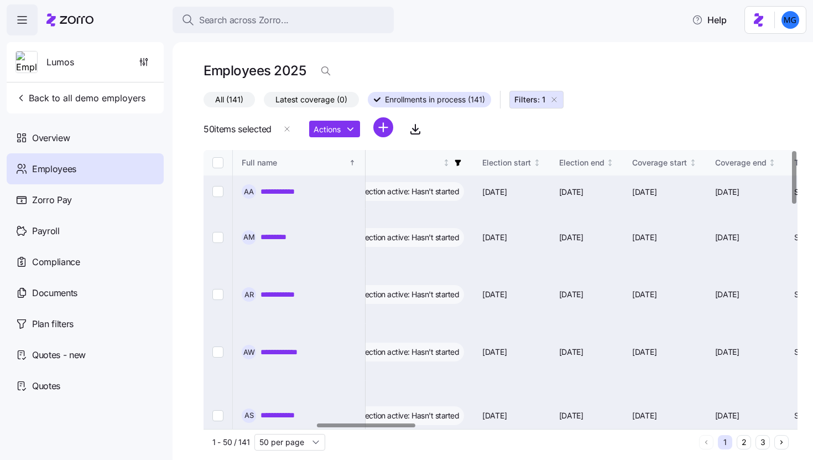
checkbox input "false"
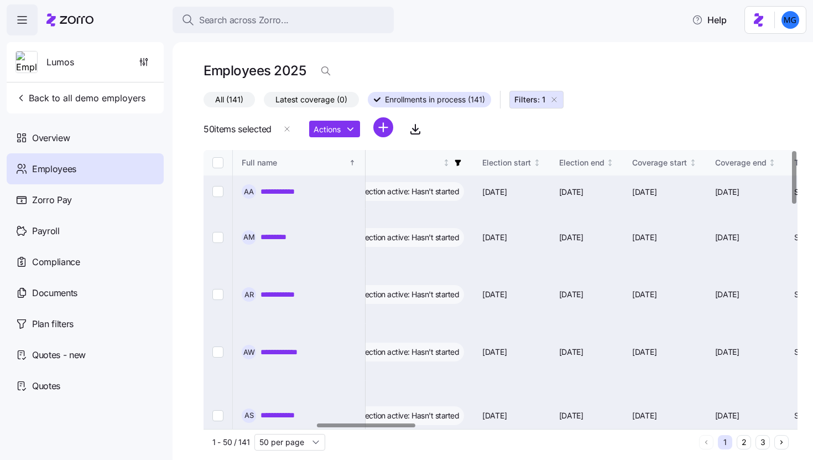
checkbox input "false"
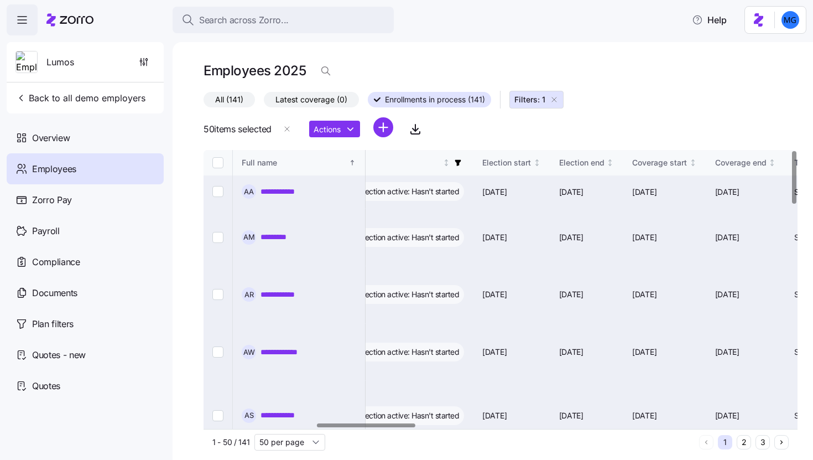
checkbox input "false"
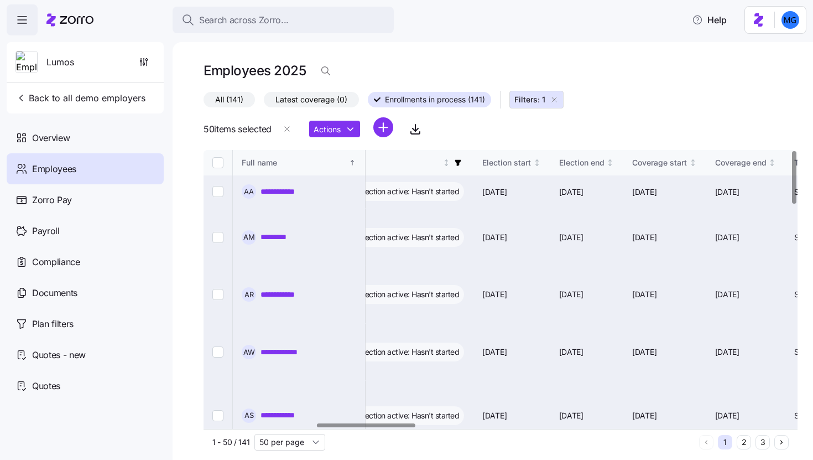
checkbox input "false"
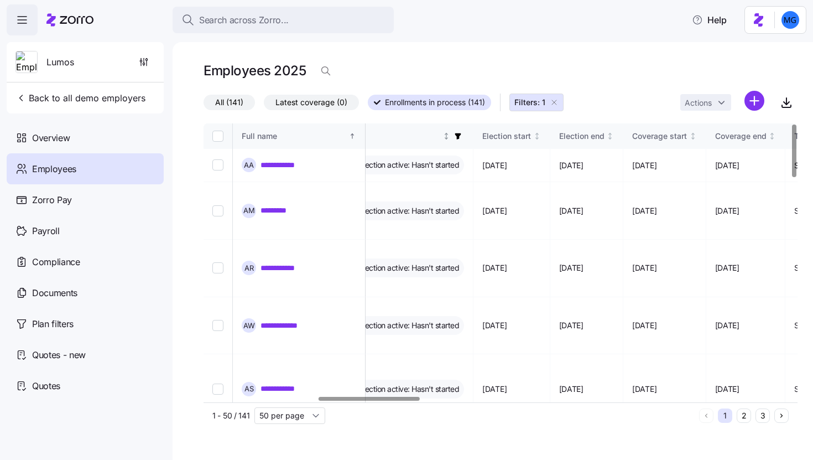
click at [462, 135] on icon "button" at bounding box center [458, 136] width 8 height 8
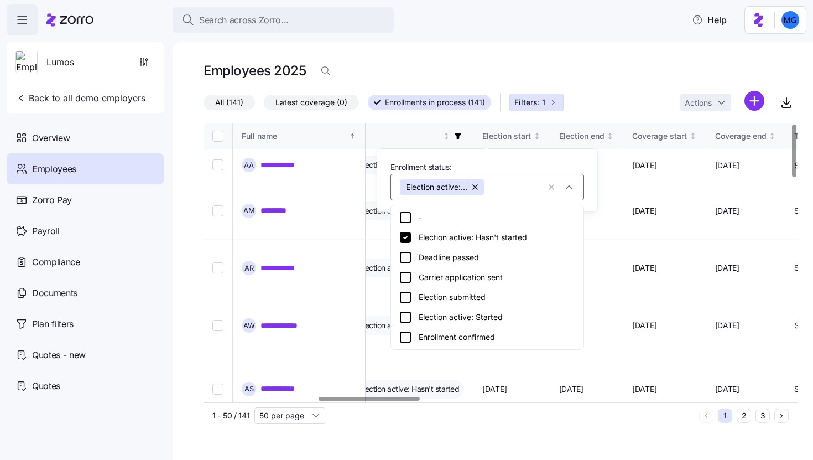
click at [409, 237] on icon at bounding box center [405, 237] width 11 height 11
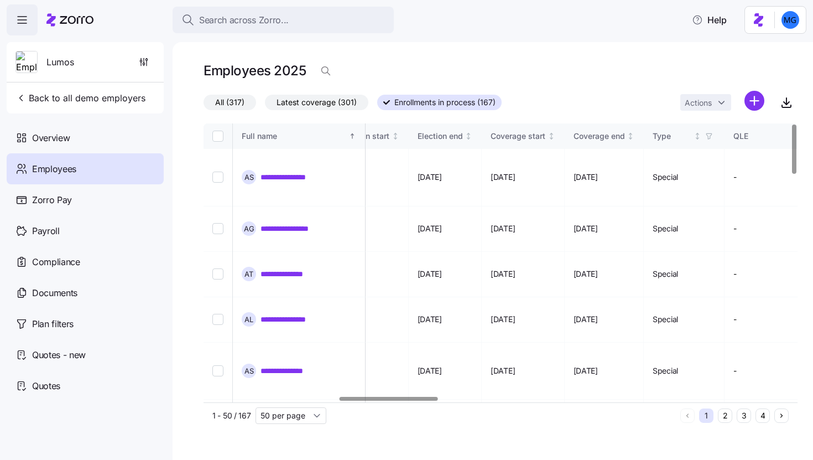
scroll to position [0, 813]
click at [425, 399] on div at bounding box center [389, 399] width 98 height 4
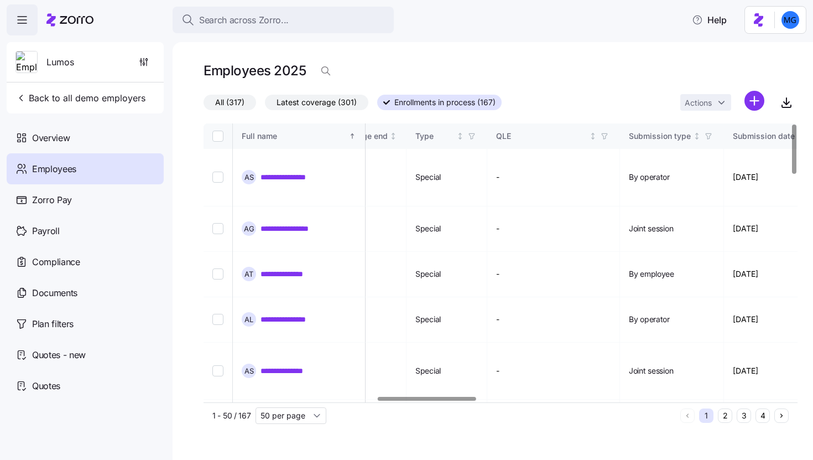
scroll to position [0, 1073]
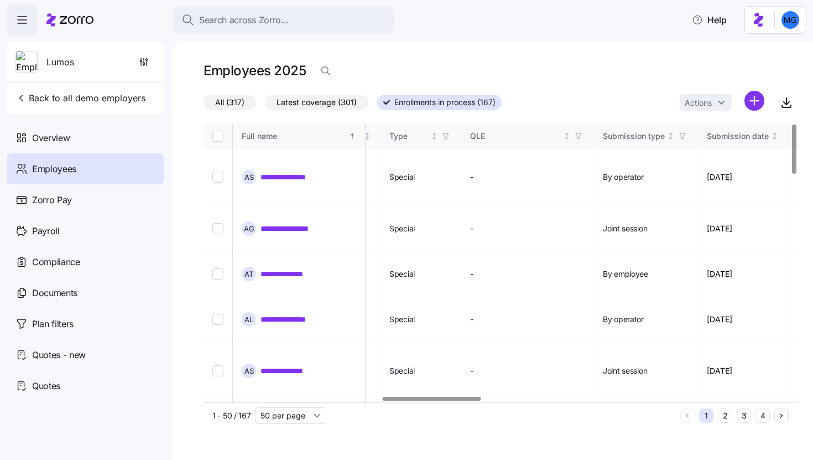
click at [471, 400] on div at bounding box center [432, 399] width 98 height 4
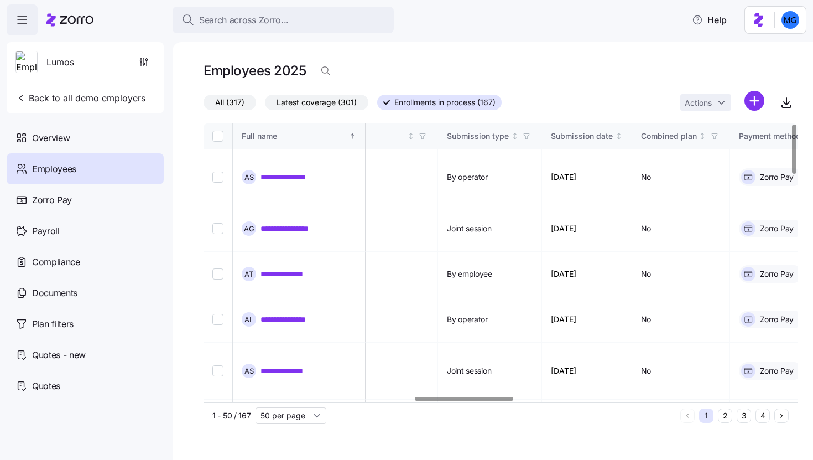
scroll to position [0, 1269]
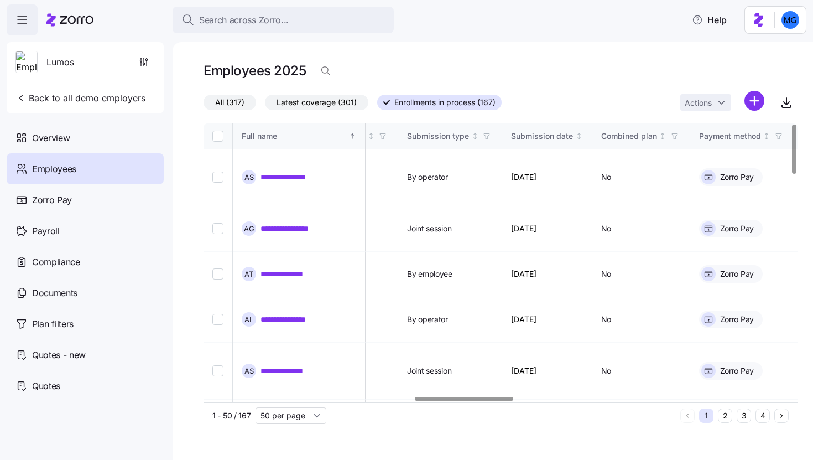
click at [493, 397] on div at bounding box center [464, 399] width 98 height 4
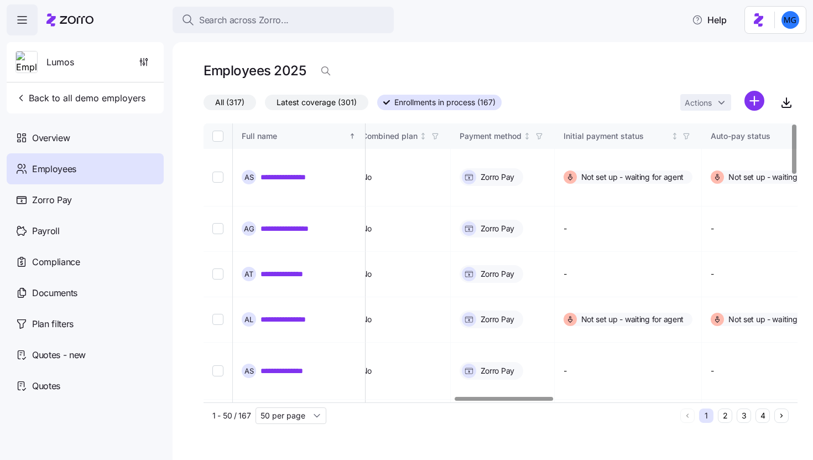
scroll to position [0, 1526]
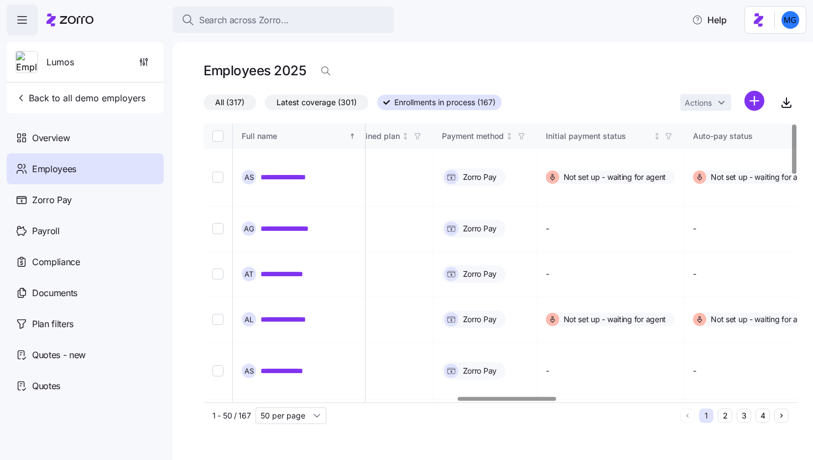
click at [542, 398] on div at bounding box center [507, 399] width 98 height 4
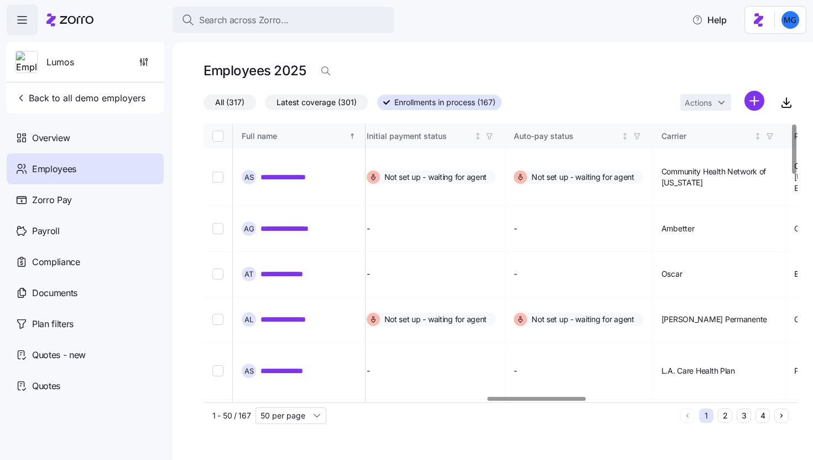
scroll to position [0, 1729]
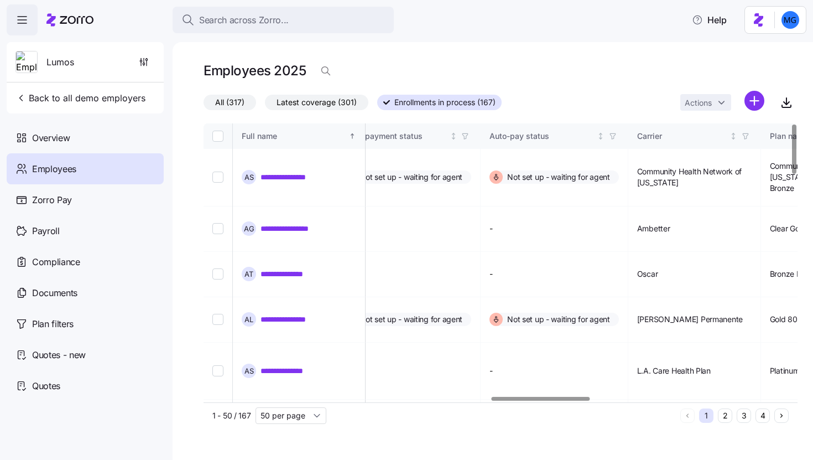
click at [564, 401] on div at bounding box center [541, 399] width 98 height 4
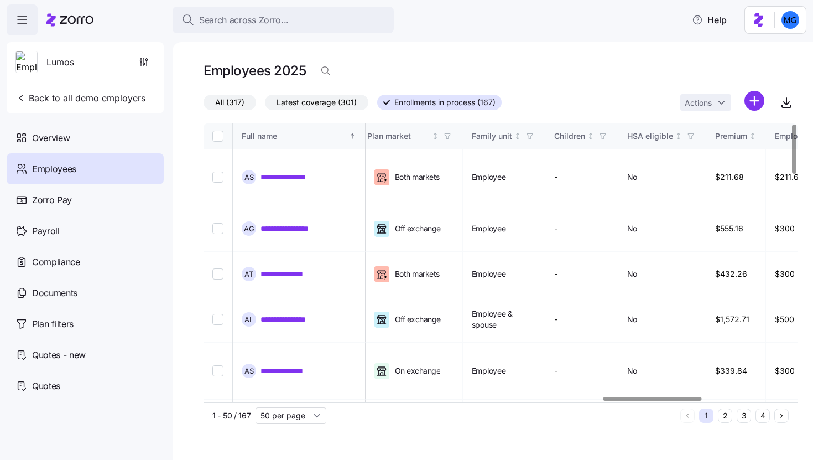
scroll to position [0, 2408]
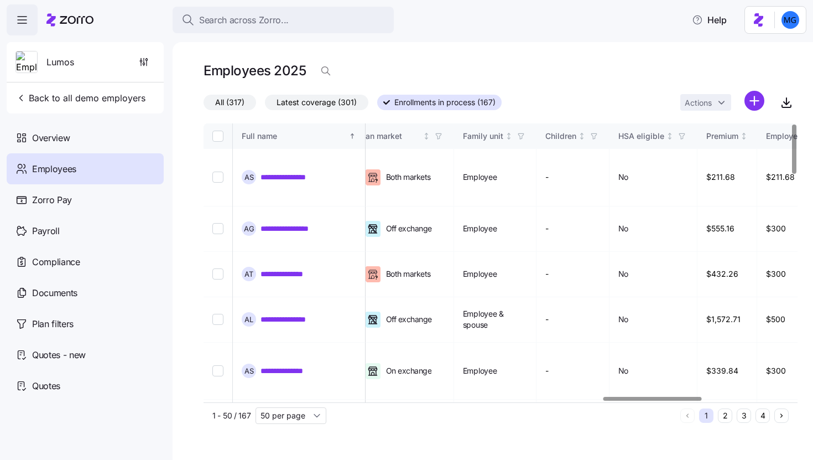
click at [685, 401] on div at bounding box center [653, 399] width 98 height 4
drag, startPoint x: 630, startPoint y: 402, endPoint x: 652, endPoint y: 402, distance: 21.6
click at [651, 402] on div "1 - 50 / 167 50 per page 1 2 3 4" at bounding box center [501, 415] width 594 height 26
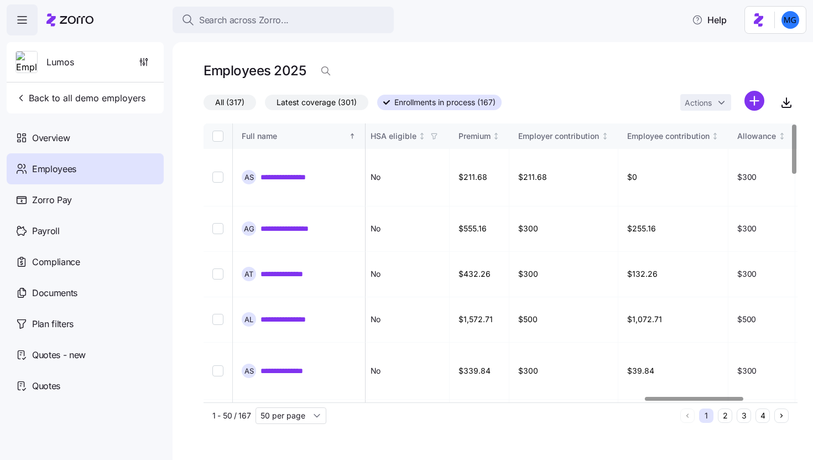
scroll to position [0, 2655]
click at [694, 401] on div at bounding box center [694, 399] width 98 height 4
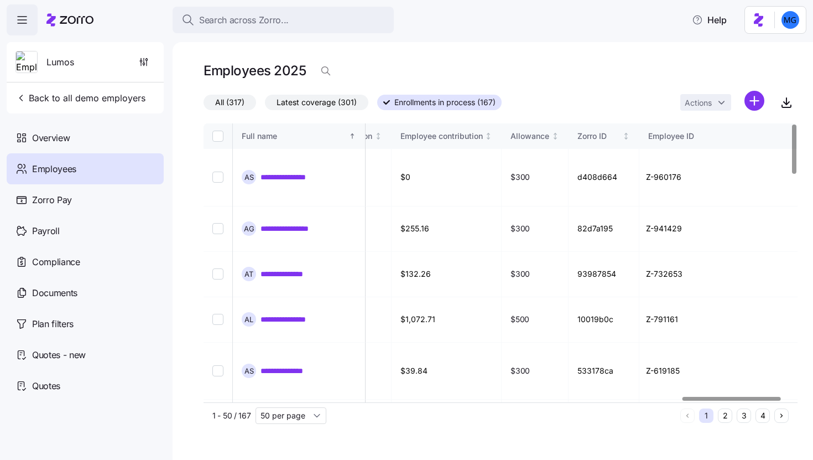
scroll to position [0, 2935]
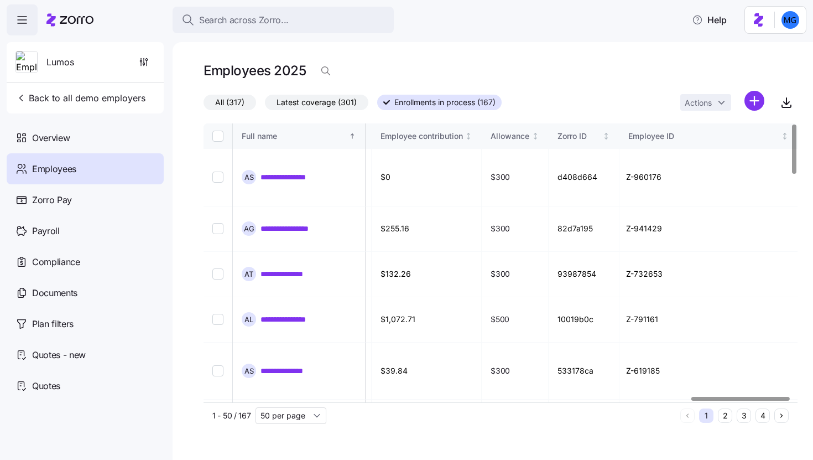
click at [751, 401] on div at bounding box center [741, 399] width 98 height 4
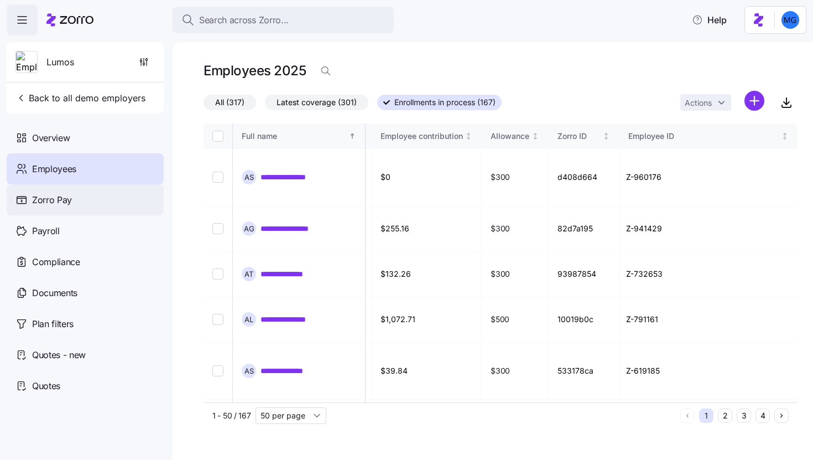
click at [56, 204] on span "Zorro Pay" at bounding box center [52, 200] width 40 height 14
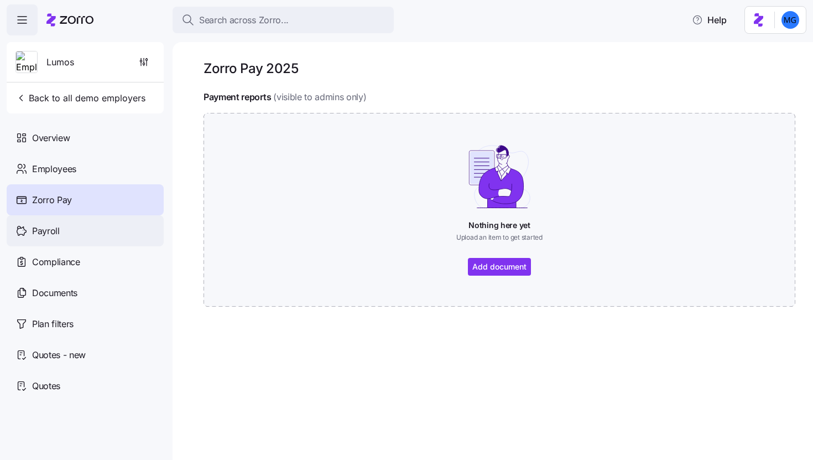
click at [77, 231] on div "Payroll" at bounding box center [85, 230] width 157 height 31
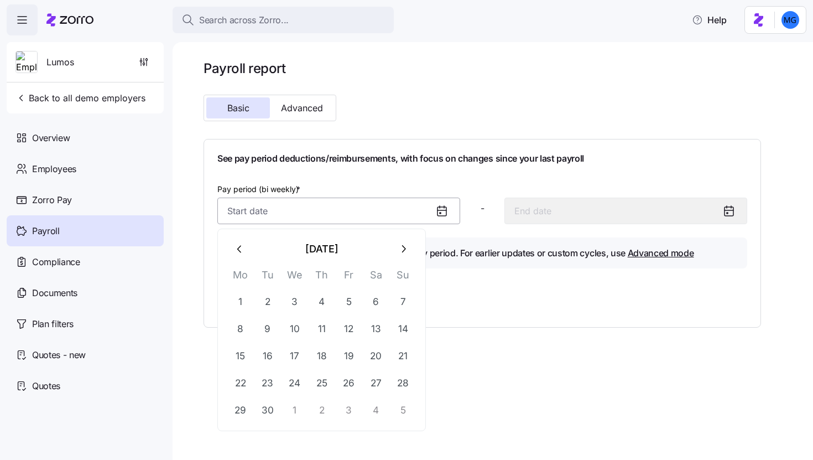
click at [314, 213] on input "Pay period (bi weekly) *" at bounding box center [338, 211] width 243 height 27
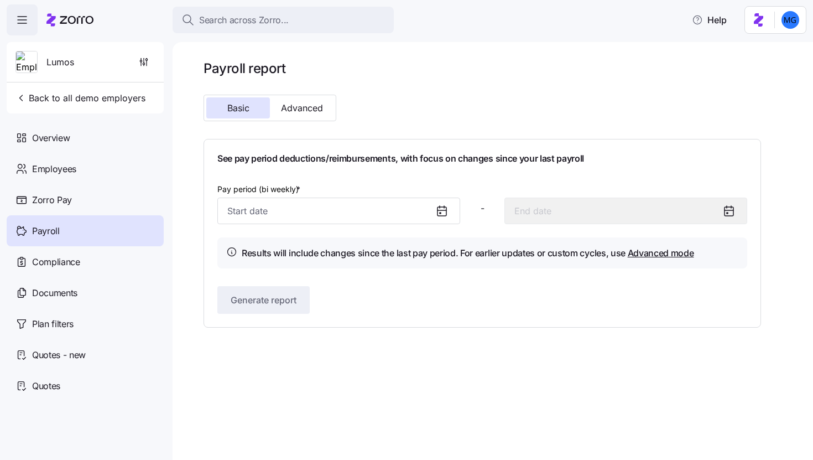
click at [497, 300] on div "Generate report" at bounding box center [482, 300] width 530 height 28
click at [307, 103] on span "Advanced" at bounding box center [302, 107] width 42 height 9
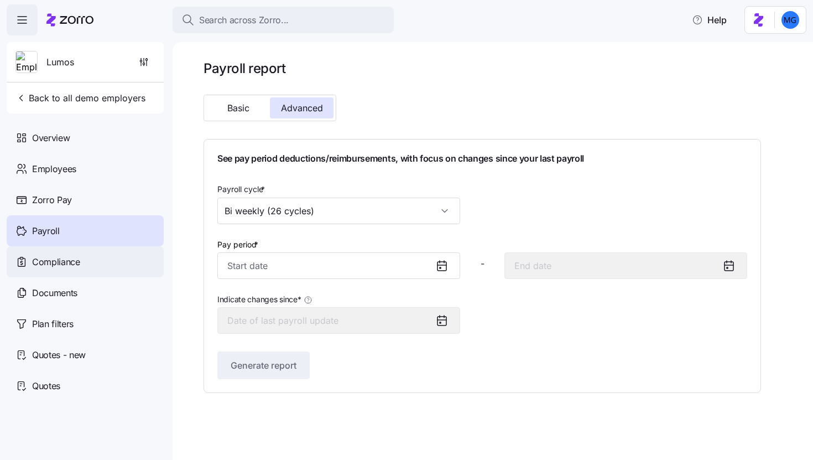
click at [103, 263] on div "Compliance" at bounding box center [85, 261] width 157 height 31
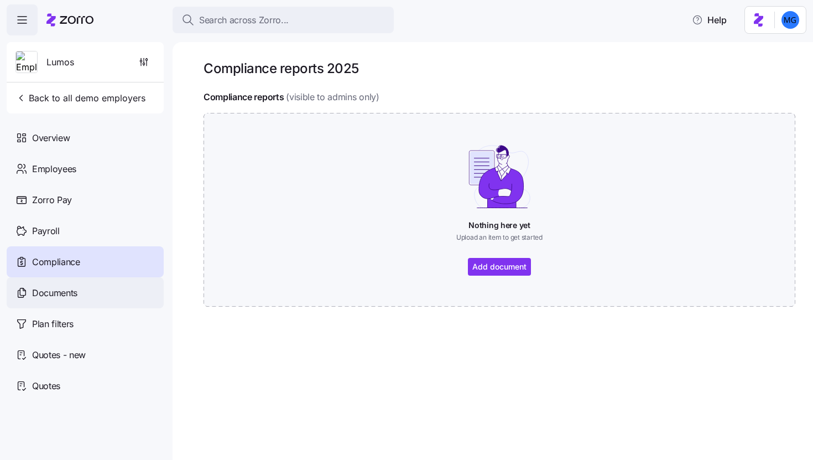
click at [110, 294] on div "Documents" at bounding box center [85, 292] width 157 height 31
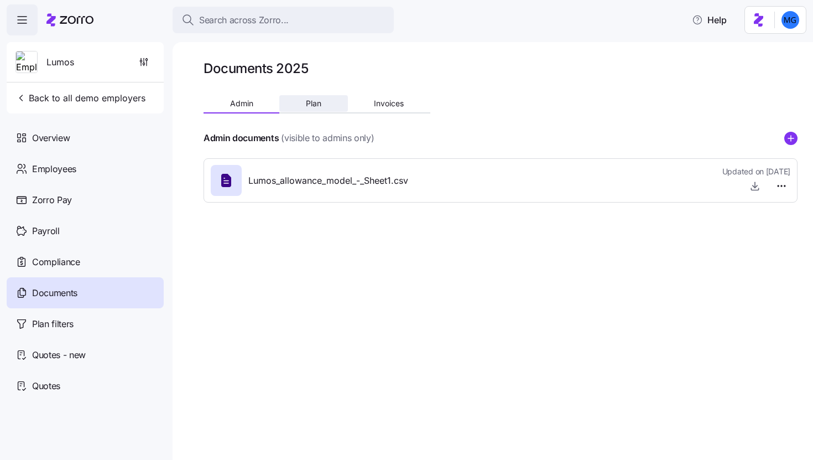
click at [318, 105] on span "Plan" at bounding box center [313, 104] width 15 height 8
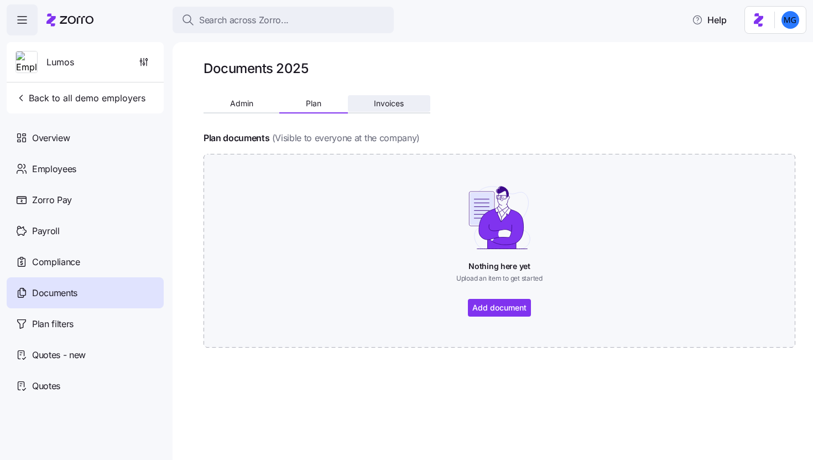
click at [387, 107] on span "Invoices" at bounding box center [389, 104] width 30 height 8
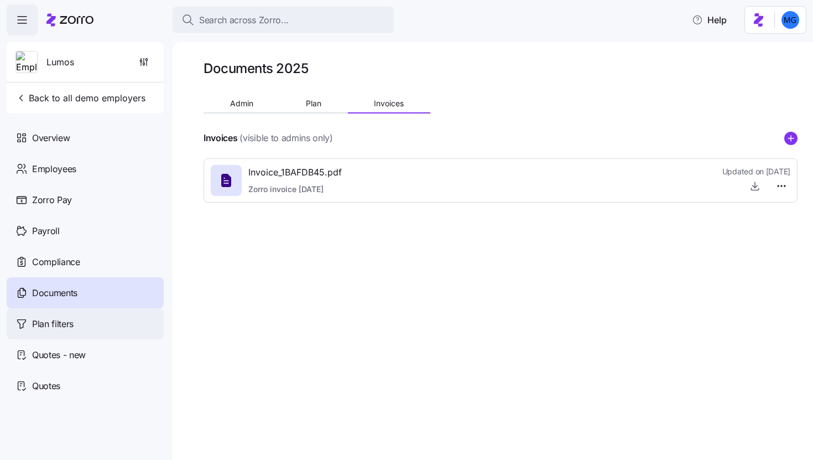
click at [100, 318] on div "Plan filters" at bounding box center [85, 323] width 157 height 31
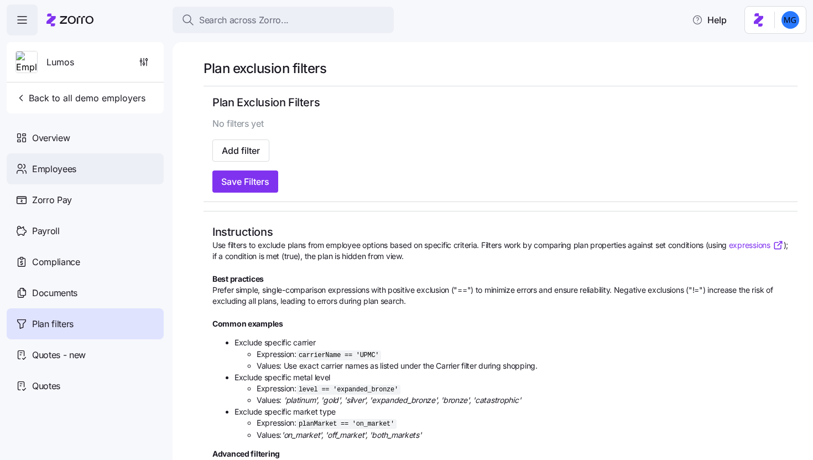
click at [86, 161] on div "Employees" at bounding box center [85, 168] width 157 height 31
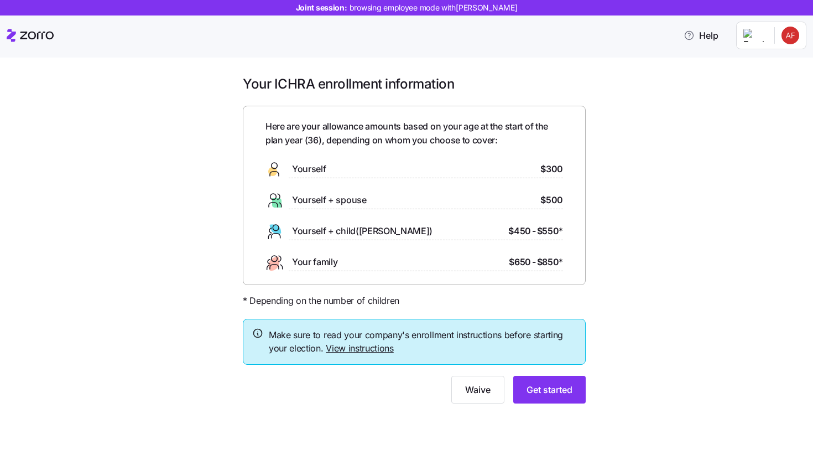
click at [355, 350] on link "View instructions" at bounding box center [360, 347] width 68 height 11
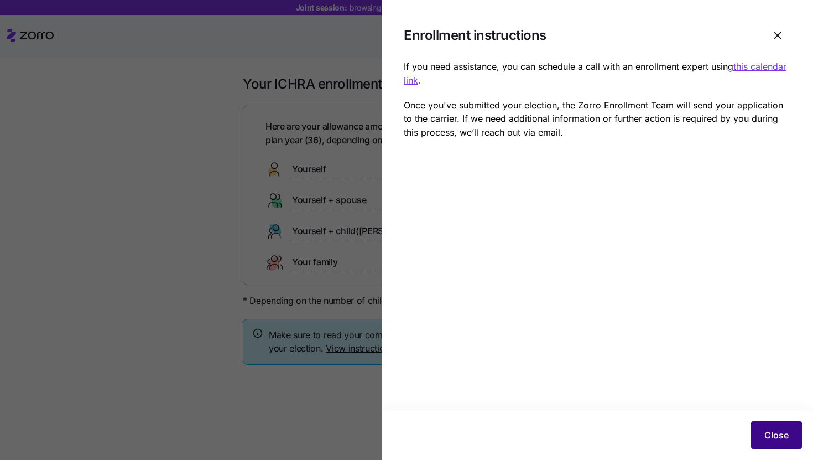
click at [777, 436] on span "Close" at bounding box center [777, 434] width 24 height 13
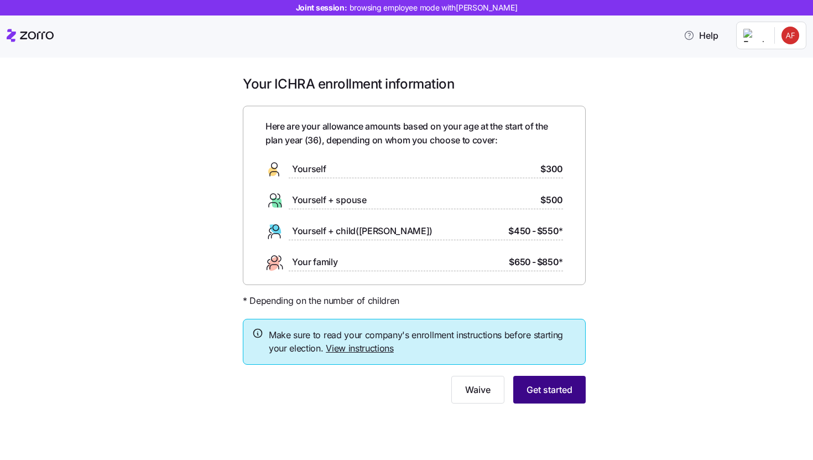
click at [554, 389] on span "Get started" at bounding box center [550, 389] width 46 height 13
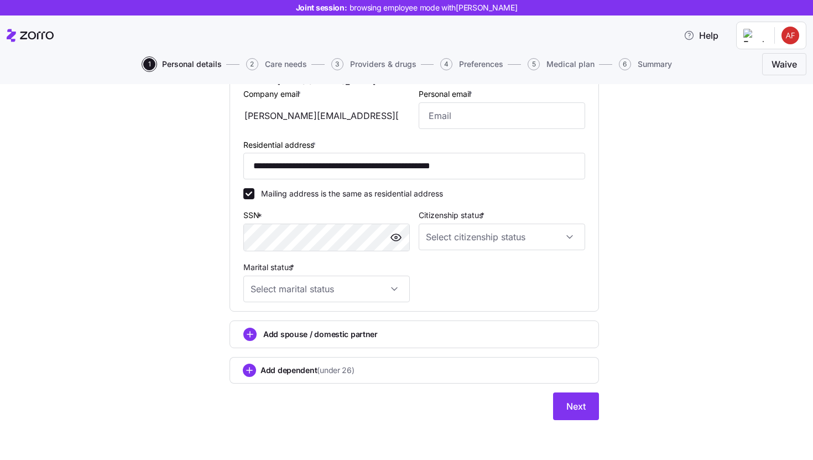
scroll to position [88, 0]
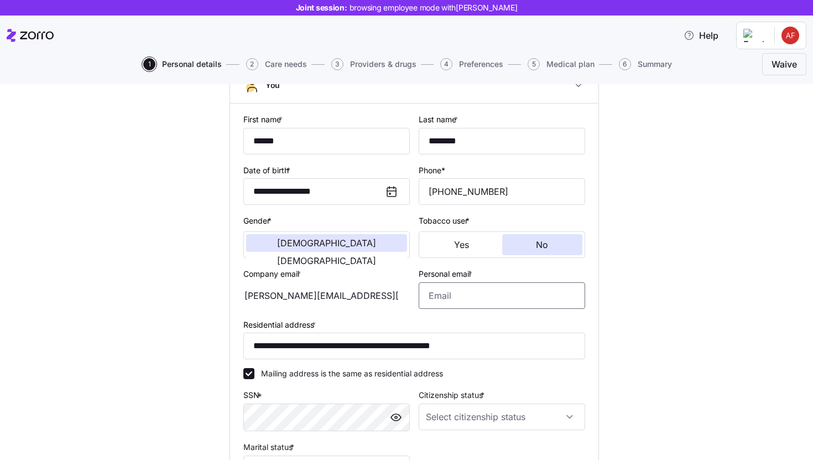
click at [439, 302] on input "Personal email *" at bounding box center [502, 295] width 167 height 27
type input "moe.fake@fake.com"
click at [611, 326] on div "**********" at bounding box center [414, 313] width 767 height 599
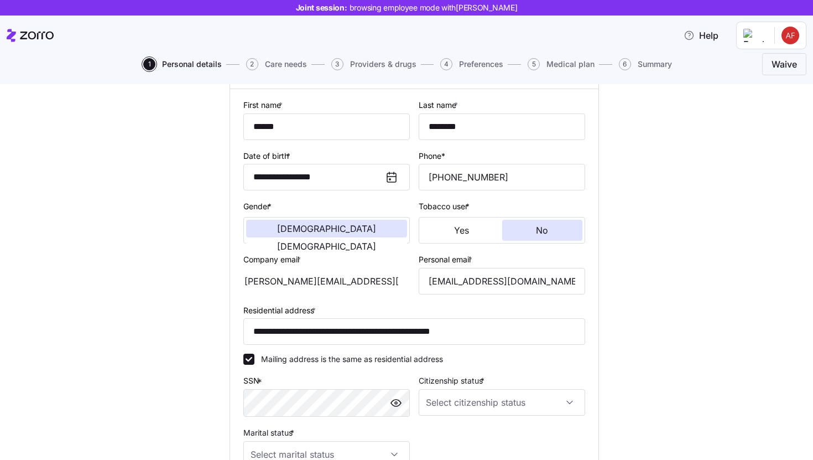
scroll to position [133, 0]
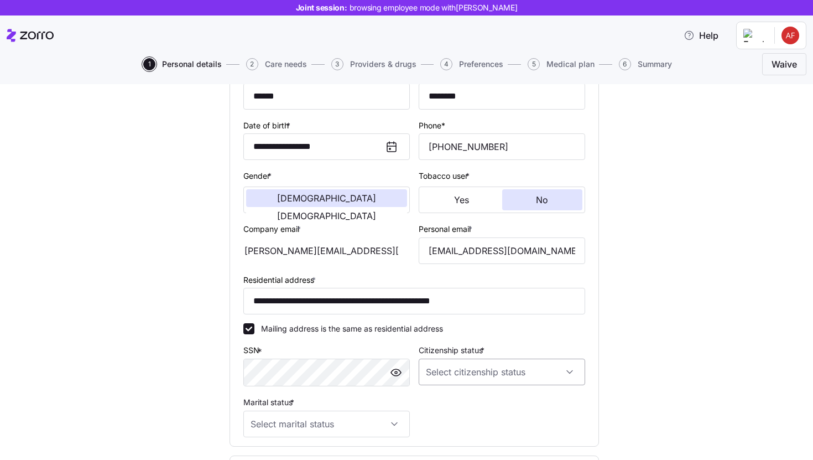
click at [501, 367] on input "Citizenship status *" at bounding box center [502, 371] width 167 height 27
click at [497, 293] on div "US citizen" at bounding box center [498, 293] width 158 height 23
type input "US citizen"
click at [612, 357] on div "**********" at bounding box center [414, 268] width 767 height 599
click at [377, 422] on input "Marital status *" at bounding box center [326, 423] width 167 height 27
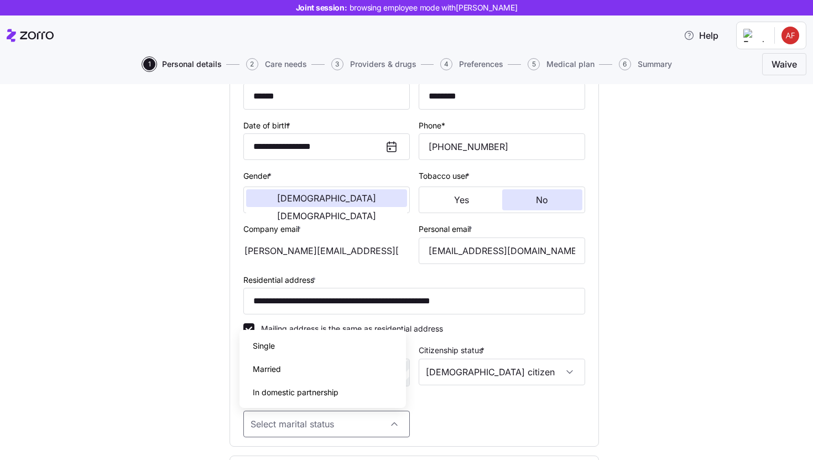
click at [361, 361] on div "Married" at bounding box center [323, 368] width 158 height 23
type input "Married"
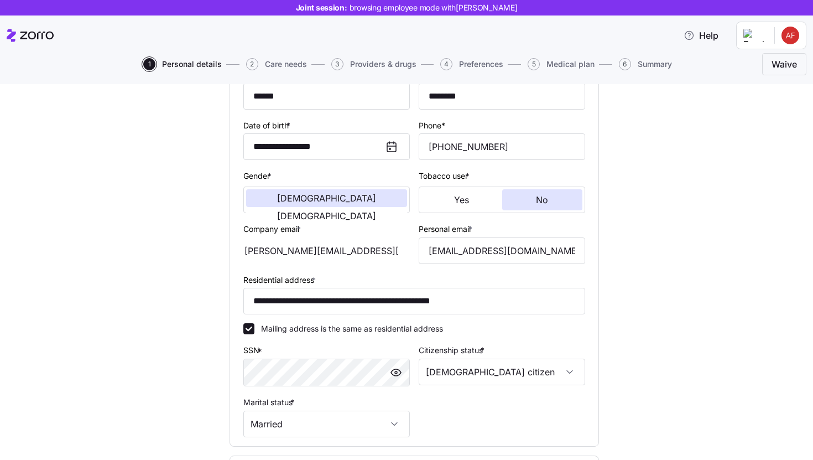
click at [230, 422] on div "**********" at bounding box center [414, 252] width 368 height 387
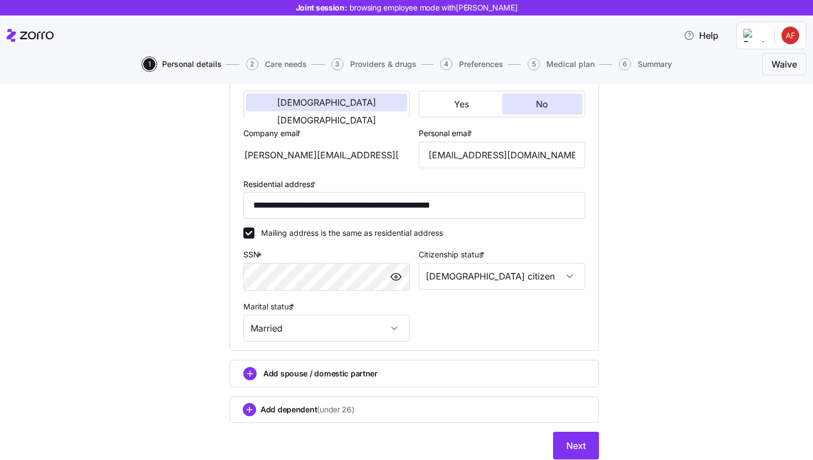
scroll to position [269, 0]
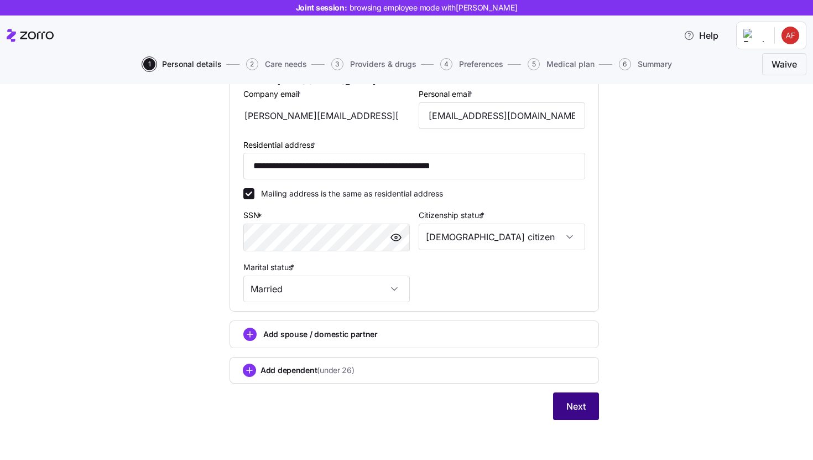
click at [569, 403] on span "Next" at bounding box center [576, 405] width 19 height 13
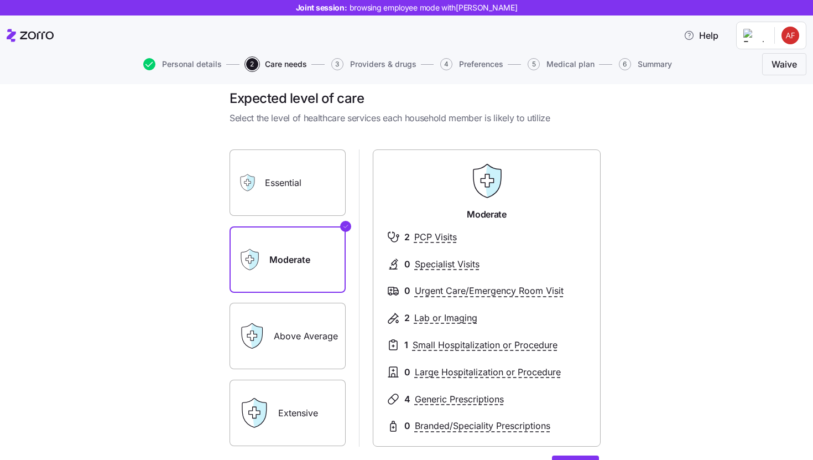
scroll to position [12, 0]
click at [258, 399] on icon at bounding box center [253, 412] width 31 height 31
click at [325, 422] on label "Extensive" at bounding box center [288, 413] width 116 height 66
click at [0, 0] on input "Extensive" at bounding box center [0, 0] width 0 height 0
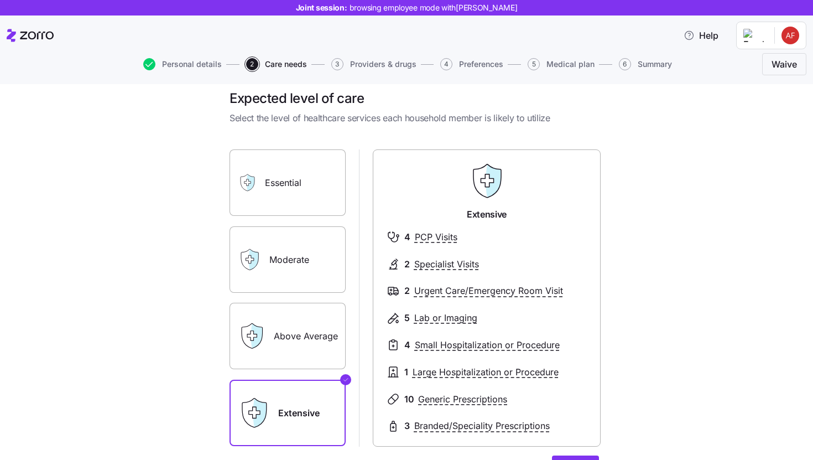
click at [253, 210] on div "Essential" at bounding box center [288, 182] width 116 height 66
click at [300, 174] on label "Essential" at bounding box center [288, 182] width 116 height 66
click at [0, 0] on input "Essential" at bounding box center [0, 0] width 0 height 0
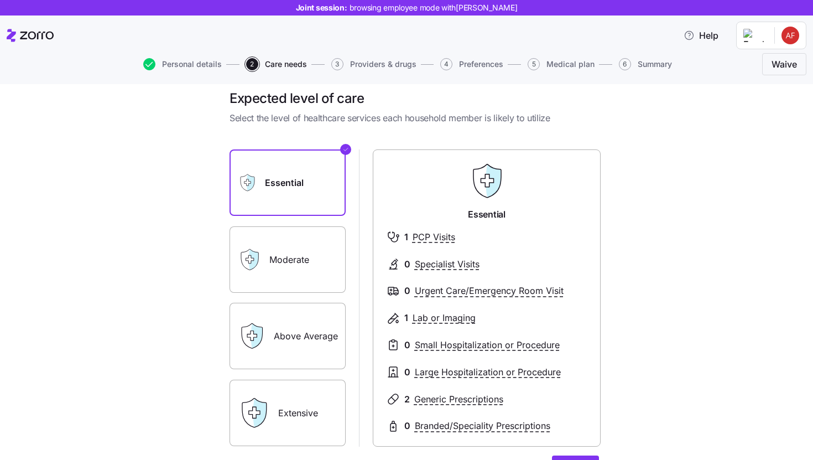
scroll to position [136, 0]
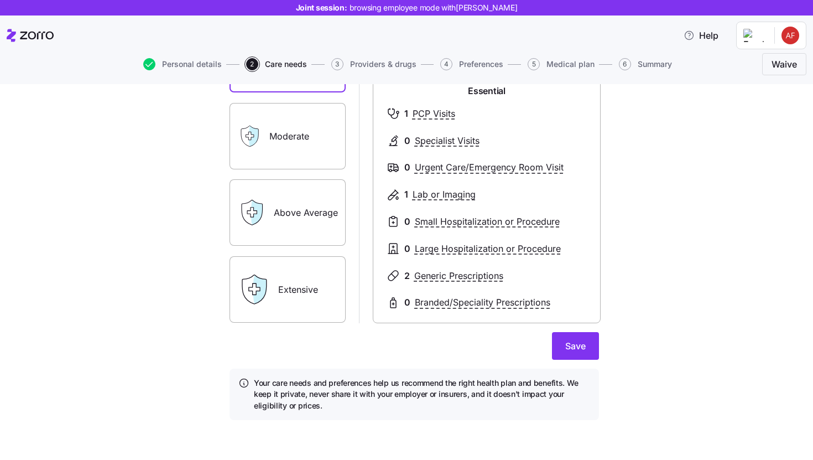
click at [306, 216] on label "Above Average" at bounding box center [288, 212] width 116 height 66
click at [0, 0] on input "Above Average" at bounding box center [0, 0] width 0 height 0
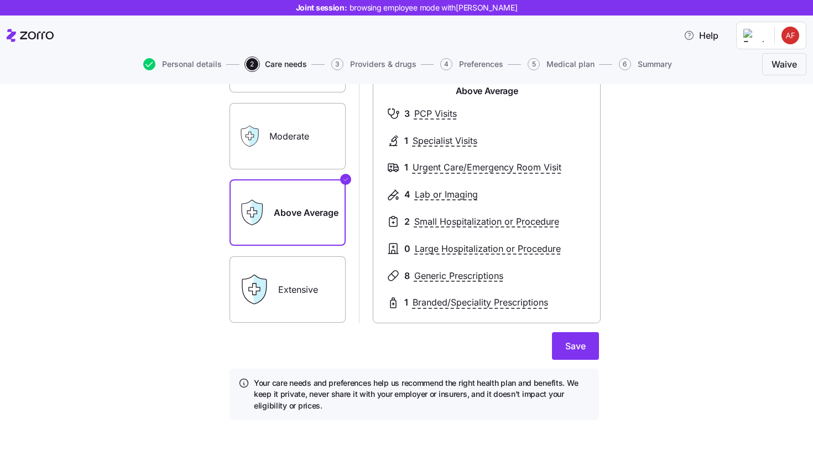
click at [298, 159] on label "Moderate" at bounding box center [288, 136] width 116 height 66
click at [0, 0] on input "Moderate" at bounding box center [0, 0] width 0 height 0
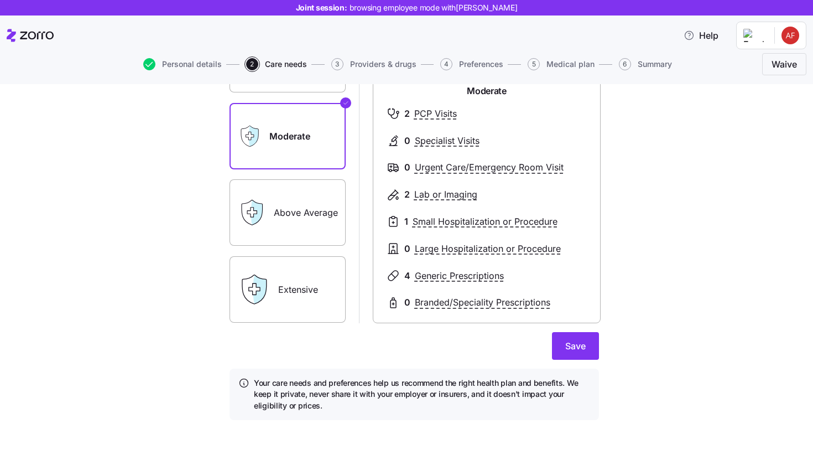
click at [311, 275] on label "Extensive" at bounding box center [288, 289] width 116 height 66
click at [0, 0] on input "Extensive" at bounding box center [0, 0] width 0 height 0
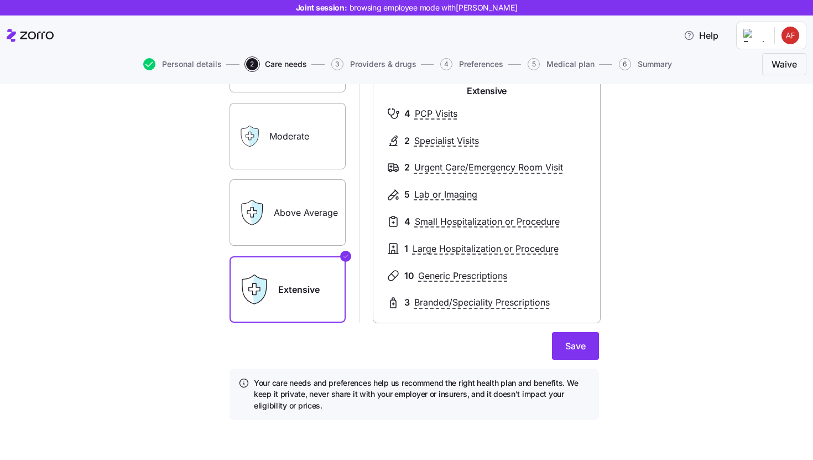
click at [285, 219] on label "Above Average" at bounding box center [288, 212] width 116 height 66
click at [0, 0] on input "Above Average" at bounding box center [0, 0] width 0 height 0
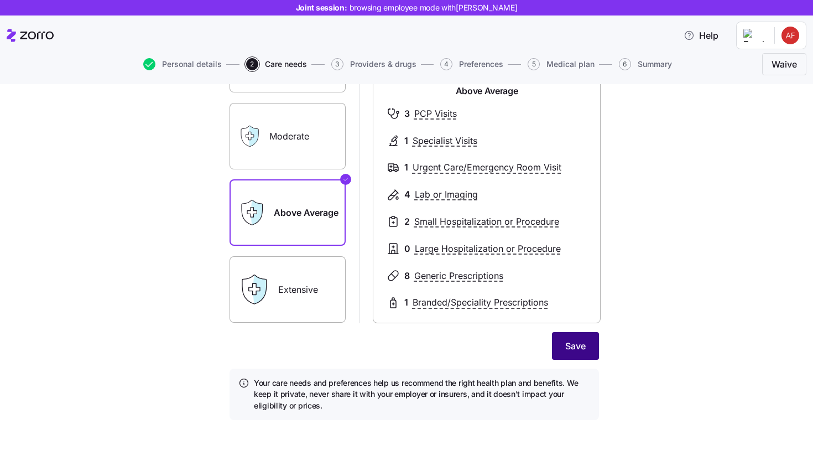
click at [565, 345] on span "Save" at bounding box center [575, 345] width 20 height 13
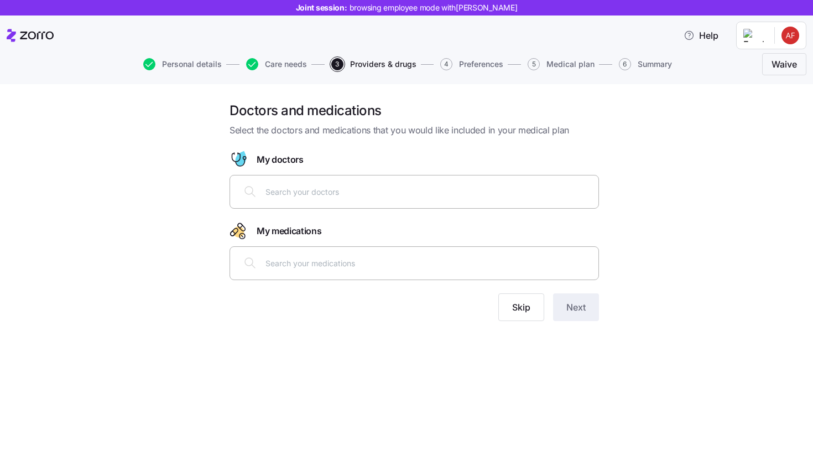
click at [376, 183] on div at bounding box center [414, 191] width 355 height 27
type input "smith"
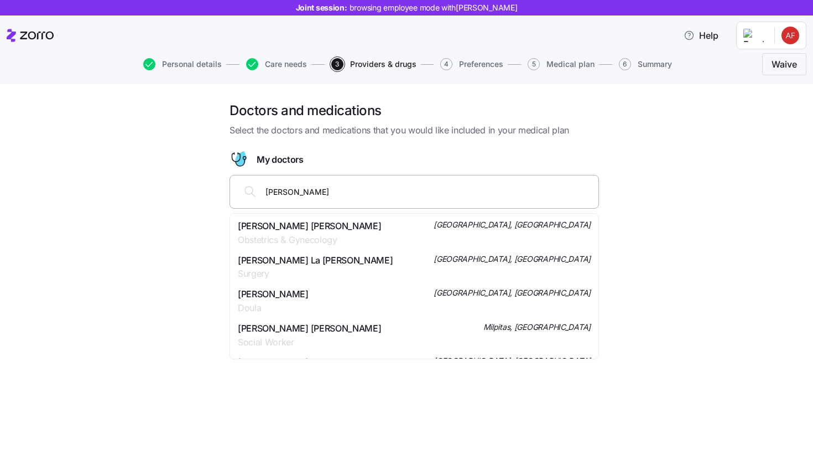
click at [363, 239] on div "Emma Marie Smith Obstetrics & Gynecology San Mateo, CA" at bounding box center [414, 233] width 353 height 28
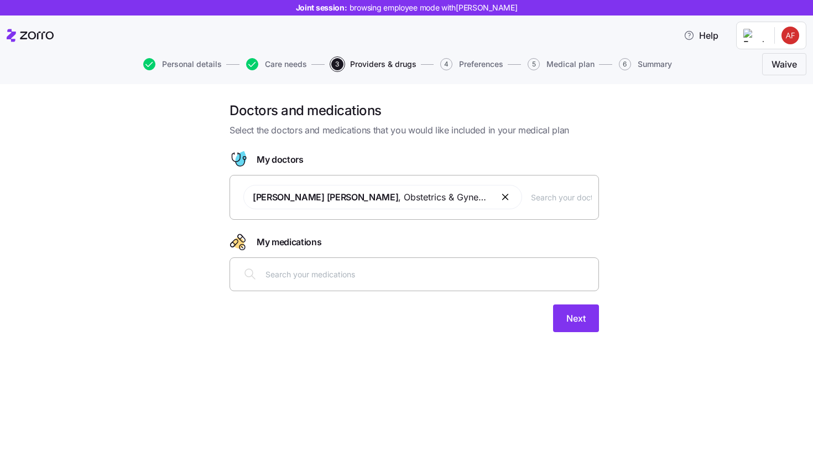
click at [344, 283] on div at bounding box center [414, 274] width 355 height 27
type input "levoth"
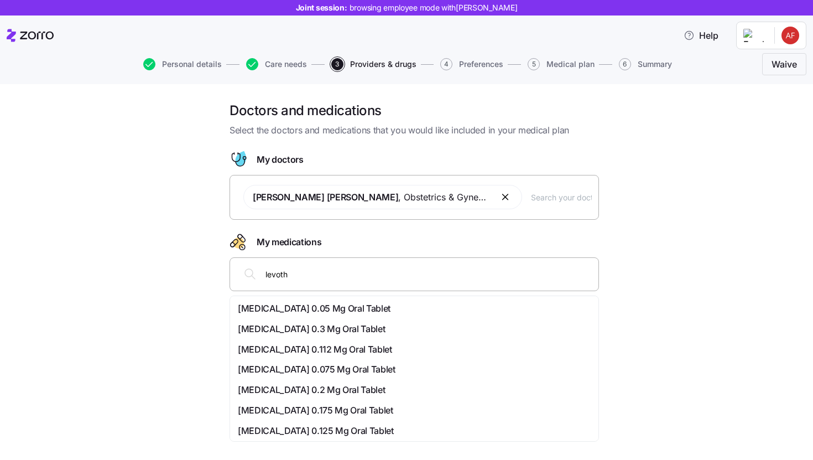
click at [350, 307] on div "Levo-t 0.05 Mg Oral Tablet" at bounding box center [414, 309] width 353 height 14
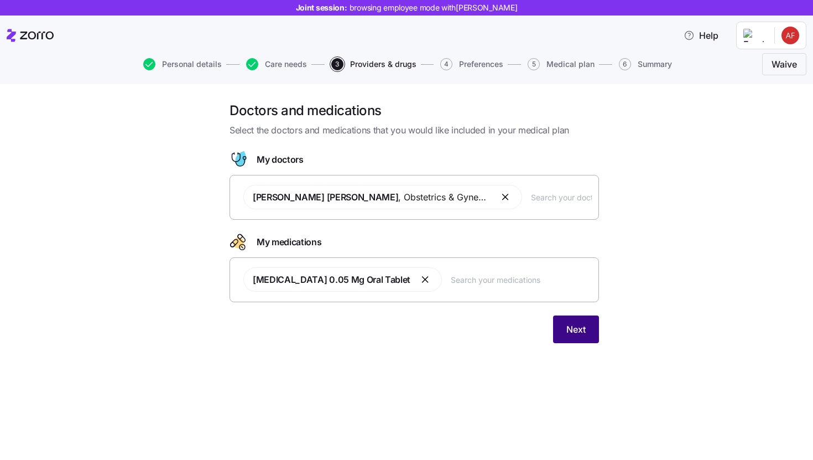
click at [569, 334] on span "Next" at bounding box center [576, 329] width 19 height 13
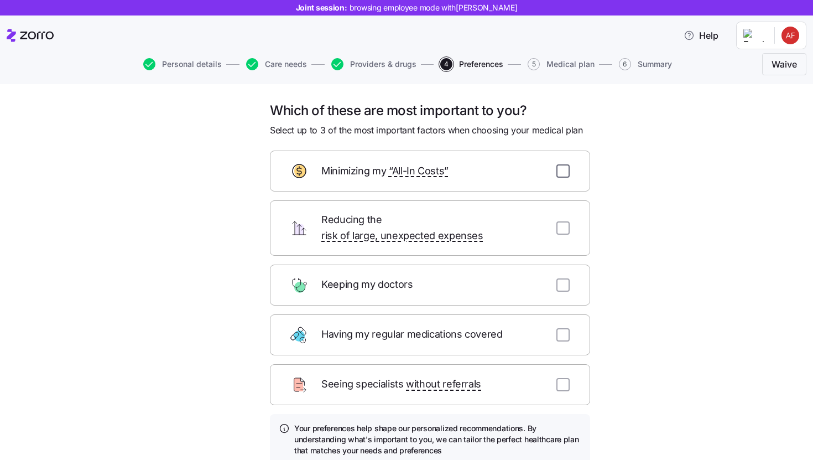
click at [560, 174] on input "checkbox" at bounding box center [563, 170] width 13 height 13
checkbox input "true"
click at [563, 278] on input "checkbox" at bounding box center [563, 284] width 13 height 13
checkbox input "true"
click at [565, 318] on div "Having my regular medications covered" at bounding box center [430, 334] width 320 height 41
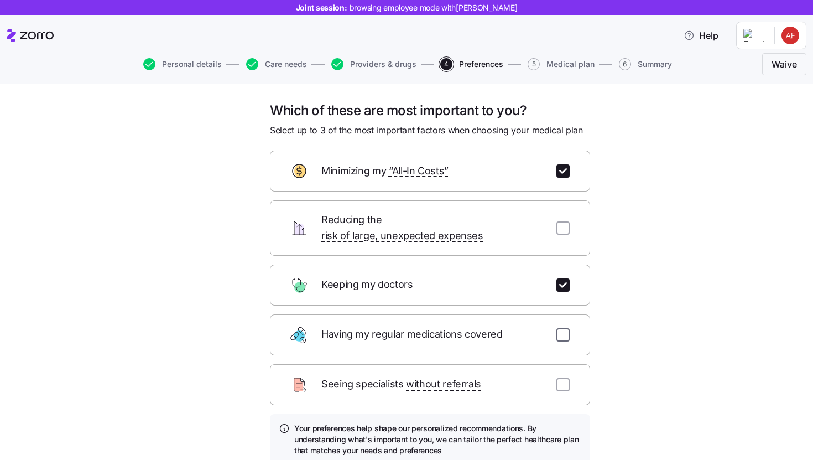
click at [563, 328] on input "checkbox" at bounding box center [563, 334] width 13 height 13
checkbox input "true"
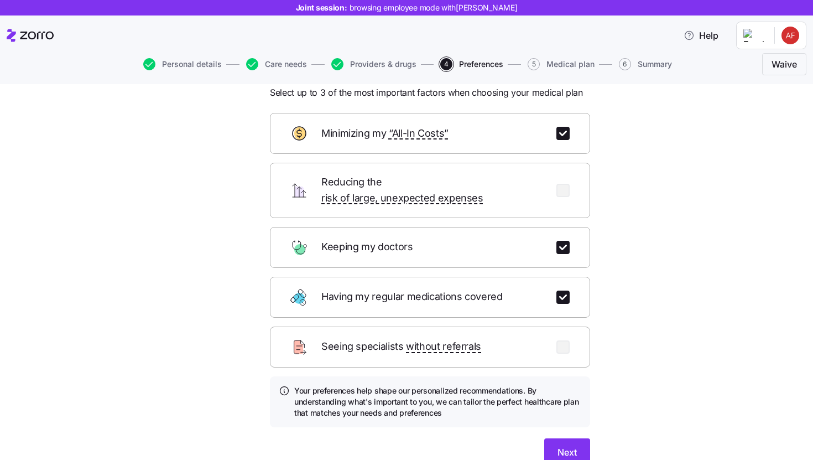
scroll to position [83, 0]
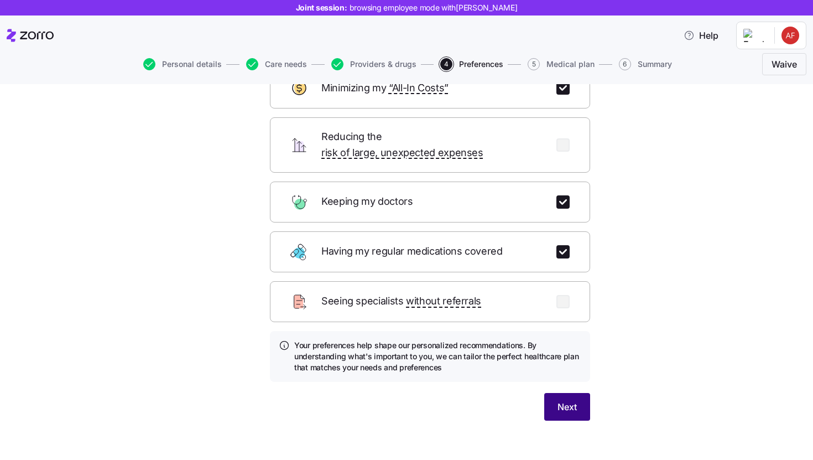
click at [575, 394] on button "Next" at bounding box center [567, 407] width 46 height 28
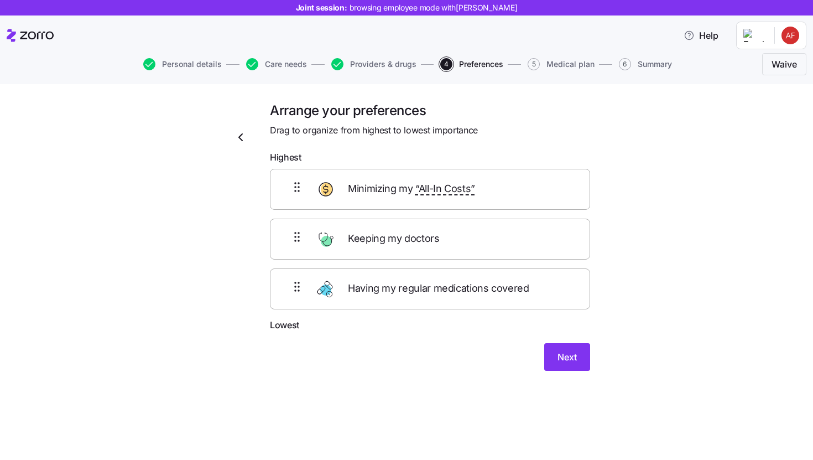
scroll to position [0, 0]
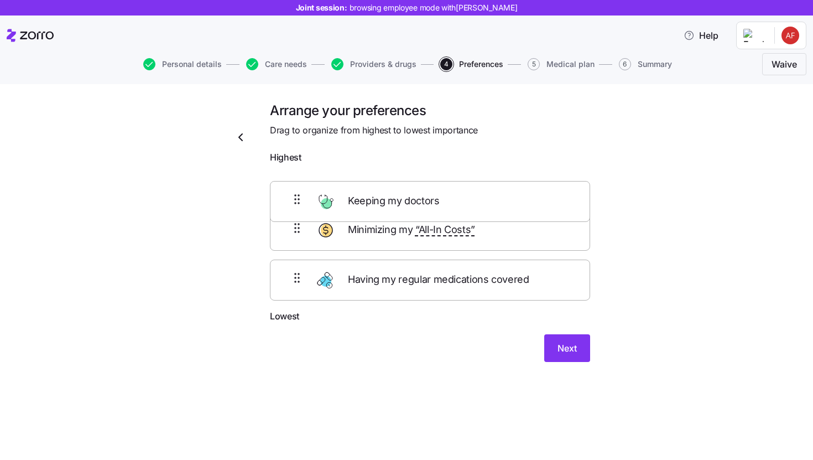
drag, startPoint x: 414, startPoint y: 241, endPoint x: 413, endPoint y: 173, distance: 68.6
click at [414, 193] on div "Minimizing my “All-In Costs” Keeping my doctors Having my regular medications c…" at bounding box center [430, 239] width 320 height 141
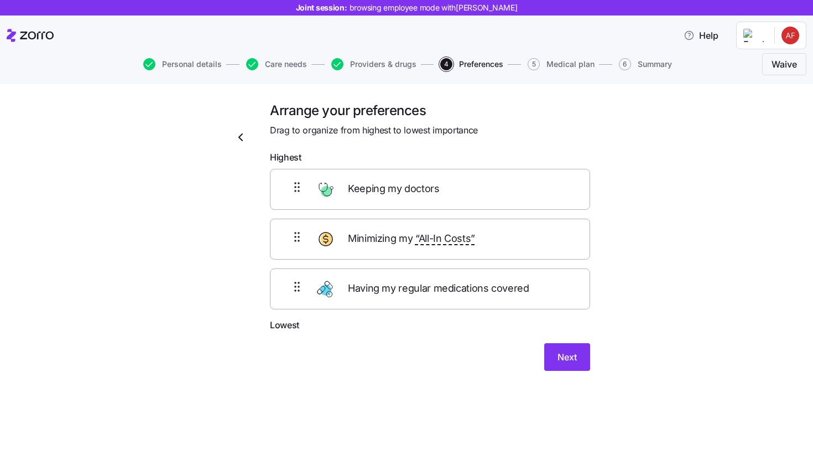
drag, startPoint x: 419, startPoint y: 277, endPoint x: 418, endPoint y: 233, distance: 44.3
click at [418, 234] on div "Keeping my doctors Minimizing my “All-In Costs” Having my regular medications c…" at bounding box center [430, 239] width 320 height 141
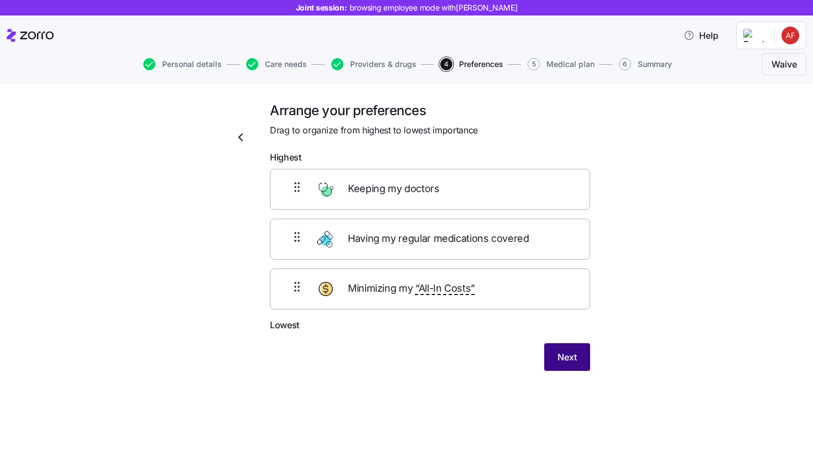
click at [565, 362] on span "Next" at bounding box center [567, 356] width 19 height 13
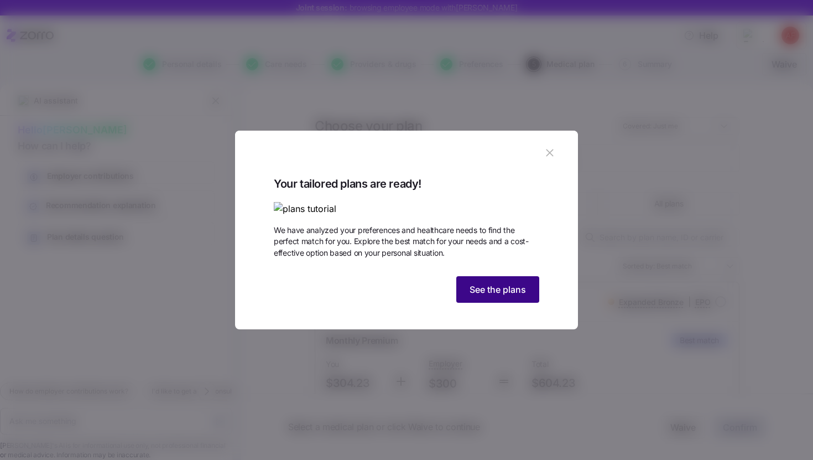
click at [507, 303] on button "See the plans" at bounding box center [497, 289] width 83 height 27
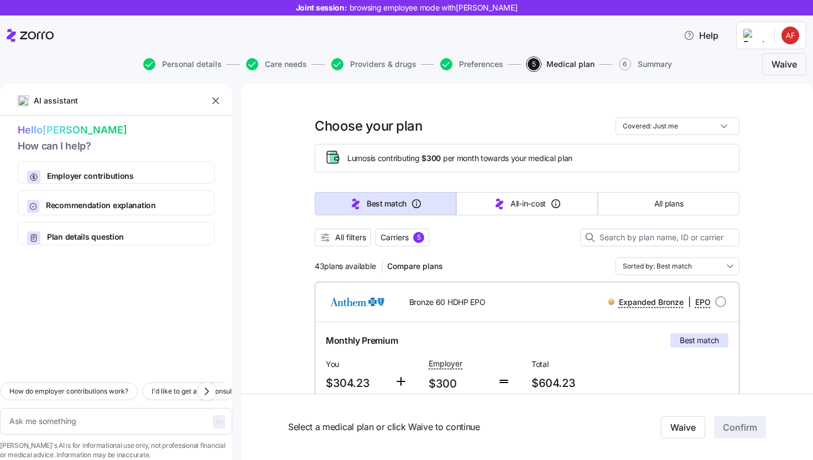
scroll to position [2, 0]
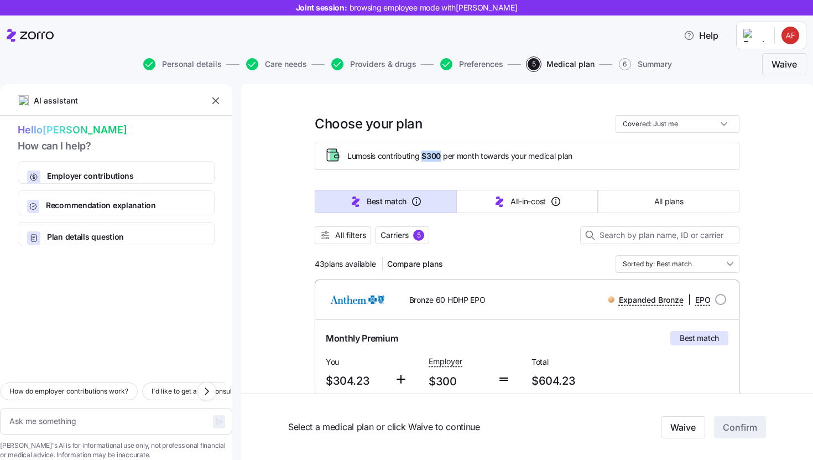
drag, startPoint x: 423, startPoint y: 155, endPoint x: 441, endPoint y: 155, distance: 18.8
click at [441, 155] on span "Lumos is contributing $300 per month towards your medical plan" at bounding box center [459, 155] width 225 height 11
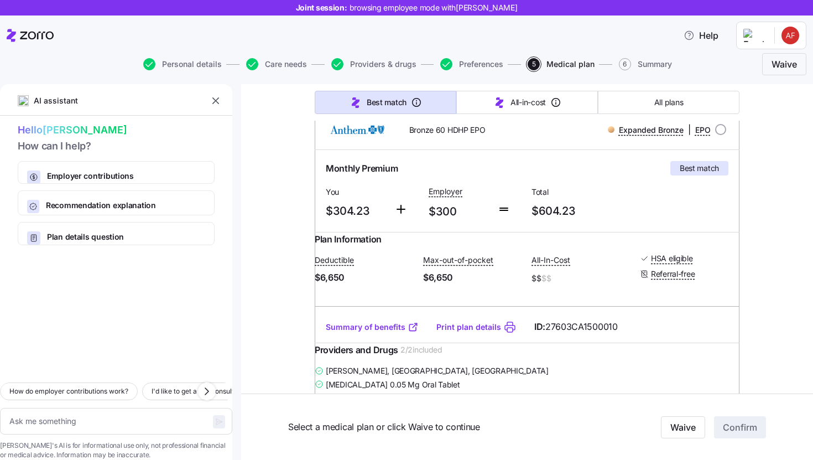
scroll to position [272, 0]
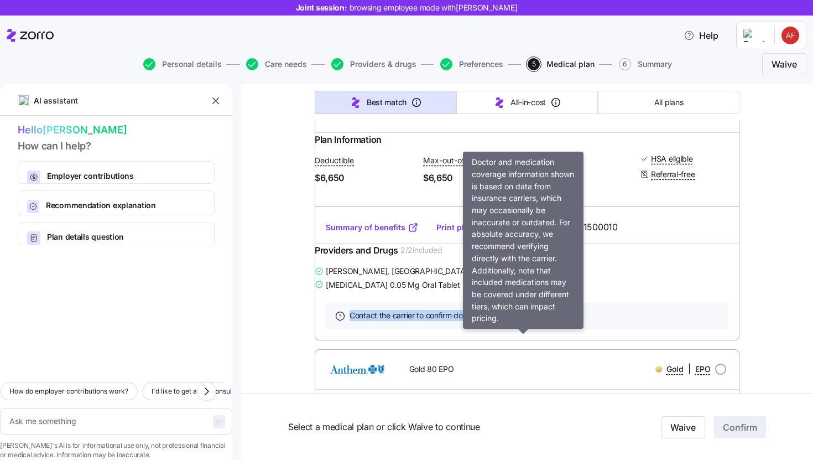
drag, startPoint x: 344, startPoint y: 349, endPoint x: 574, endPoint y: 352, distance: 230.7
click at [574, 329] on div "Contact the carrier to confirm doctor and medication coverage" at bounding box center [527, 316] width 403 height 27
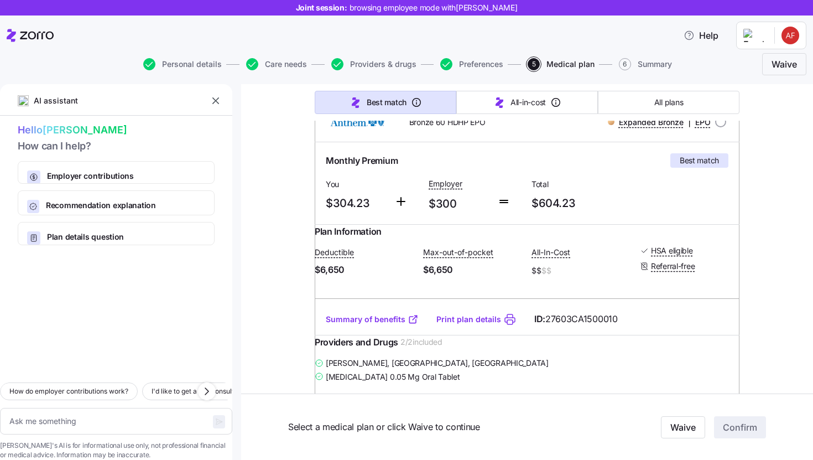
scroll to position [178, 0]
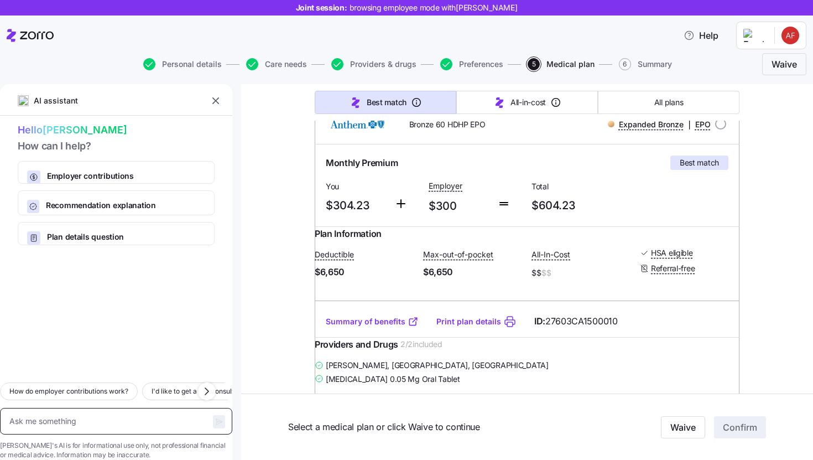
click at [96, 408] on textarea at bounding box center [116, 421] width 232 height 27
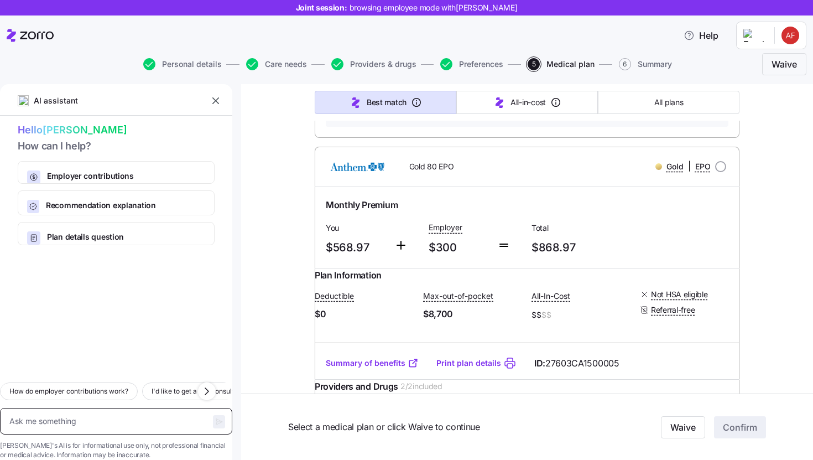
scroll to position [270, 0]
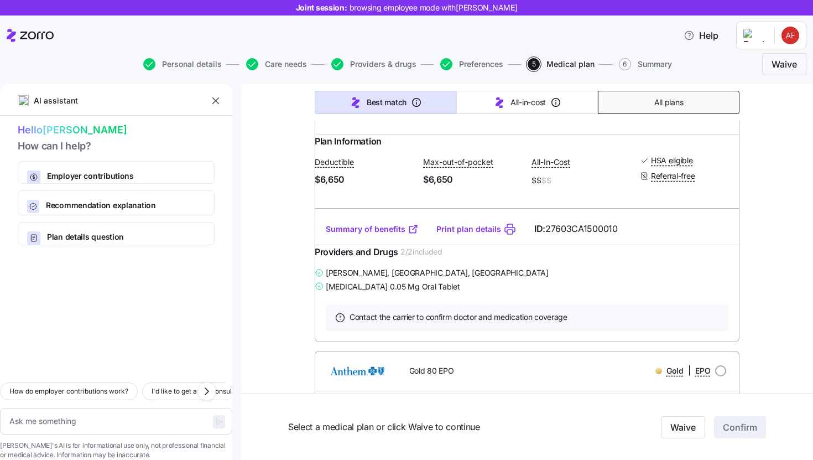
click at [606, 104] on button "All plans" at bounding box center [669, 102] width 142 height 23
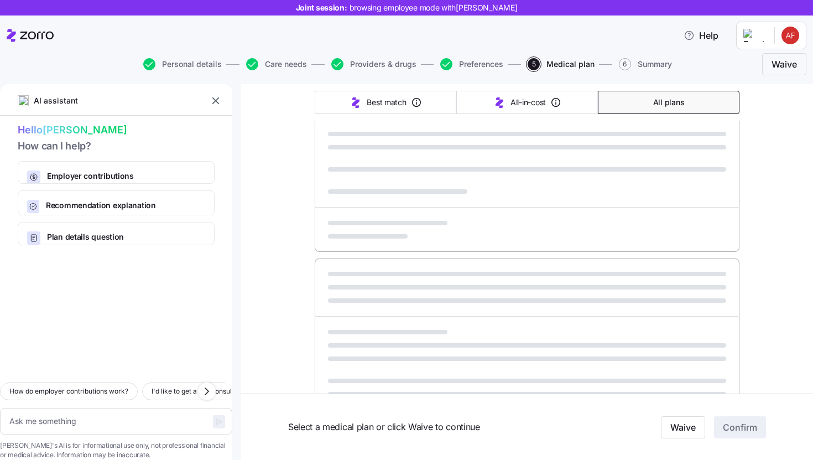
type textarea "x"
type input "Sorted by: Premium"
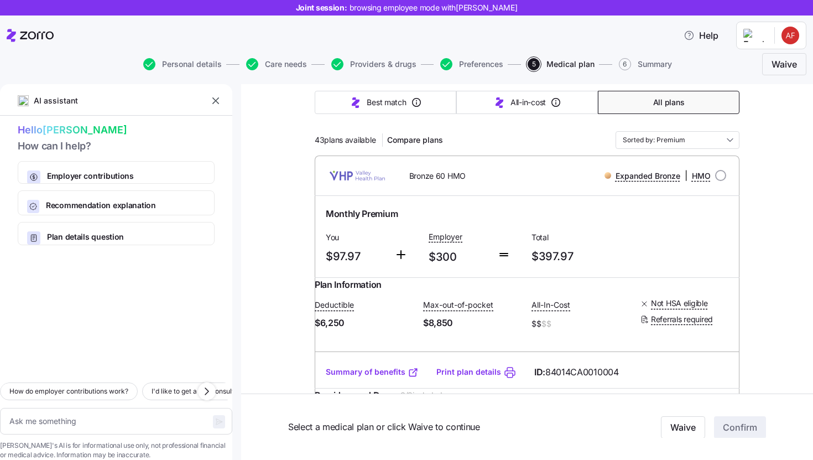
scroll to position [0, 0]
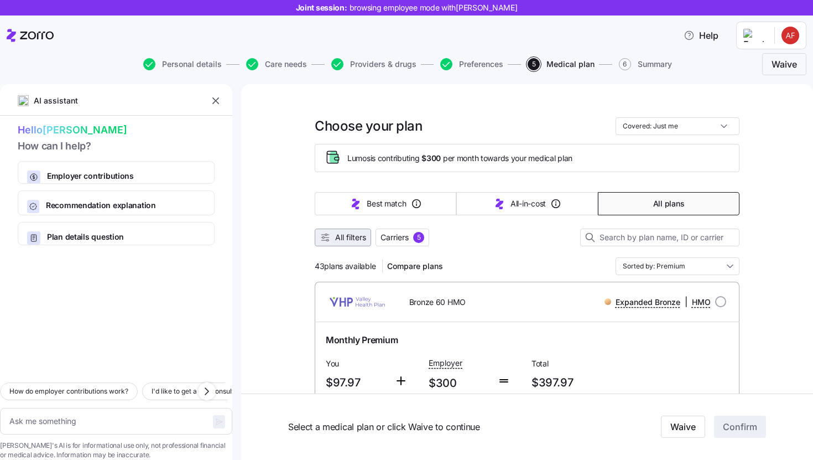
click at [356, 241] on span "All filters" at bounding box center [350, 237] width 31 height 11
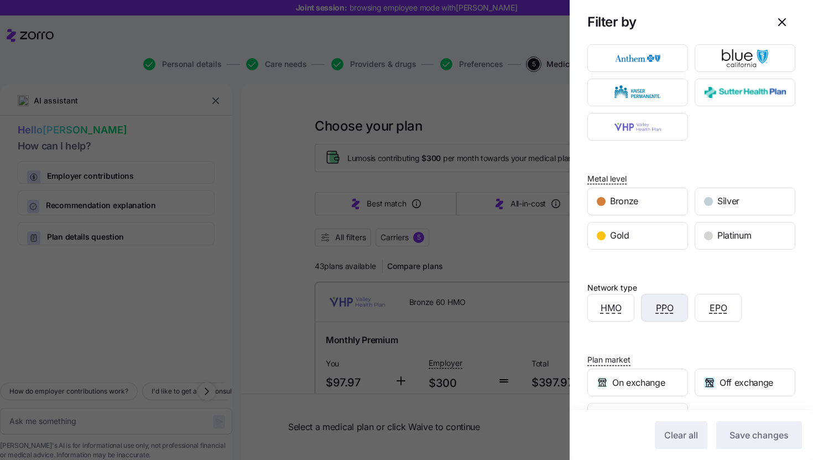
scroll to position [136, 0]
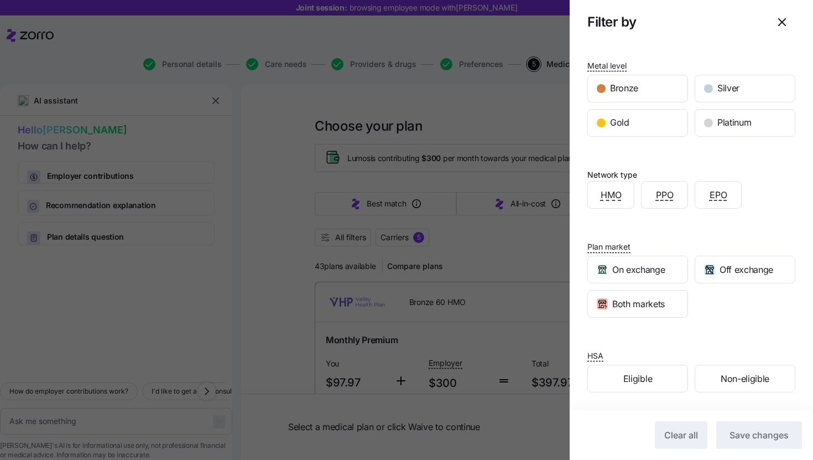
click at [472, 186] on div at bounding box center [406, 230] width 813 height 460
type textarea "x"
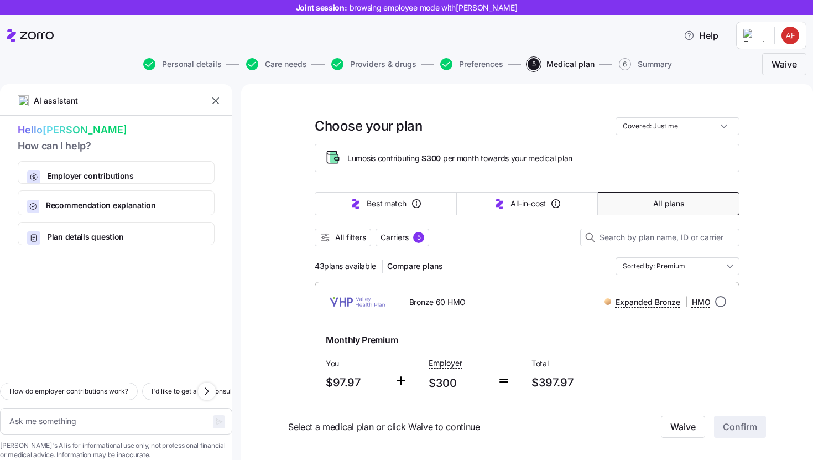
click at [716, 301] on input "radio" at bounding box center [720, 301] width 11 height 11
radio input "true"
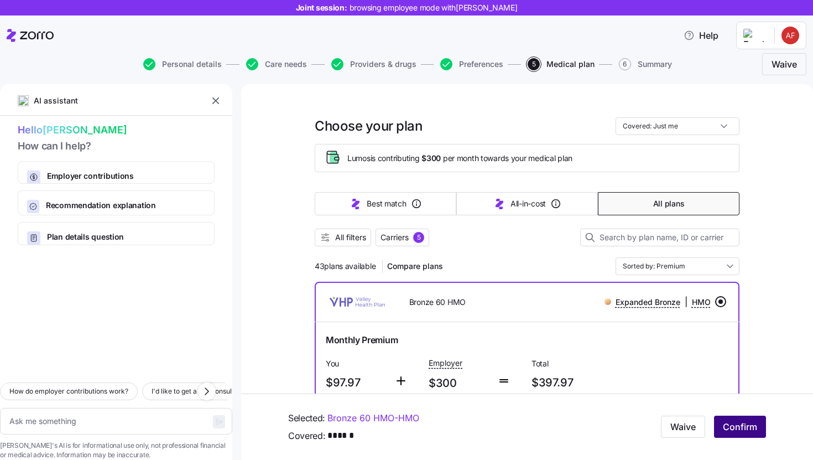
click at [726, 427] on span "Confirm" at bounding box center [740, 426] width 34 height 13
type textarea "x"
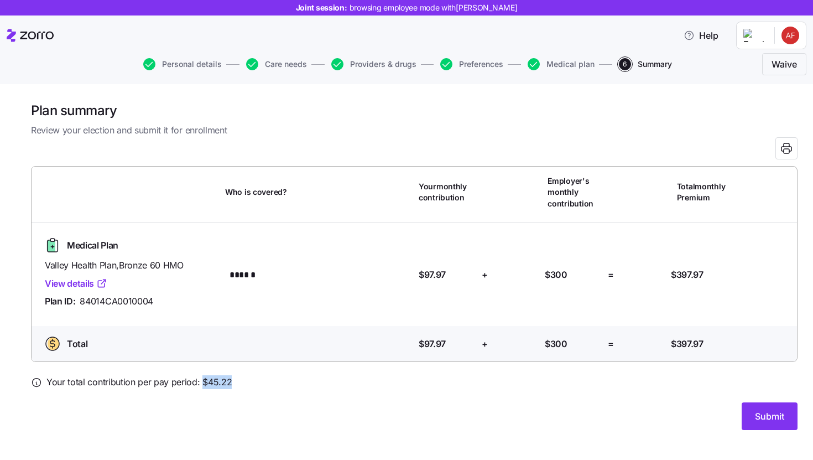
drag, startPoint x: 243, startPoint y: 377, endPoint x: 201, endPoint y: 384, distance: 42.6
click at [201, 384] on div "Your total contribution per pay period: $ 45.22" at bounding box center [414, 382] width 767 height 14
click at [782, 421] on span "Submit" at bounding box center [769, 415] width 29 height 13
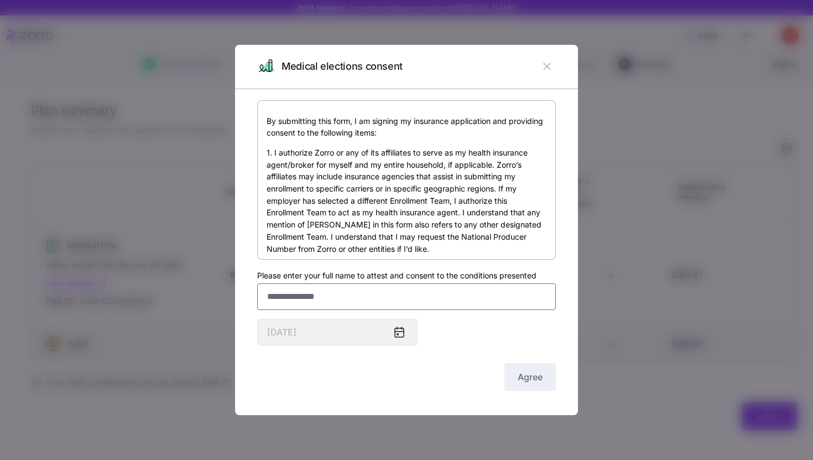
click at [440, 301] on input "Please enter your full name to attest and consent to the conditions presented" at bounding box center [406, 296] width 299 height 27
type input "*******"
click at [493, 325] on div "By submitting this form, I am signing my insurance application and providing co…" at bounding box center [406, 246] width 299 height 293
click at [536, 377] on span "Agree" at bounding box center [530, 376] width 25 height 13
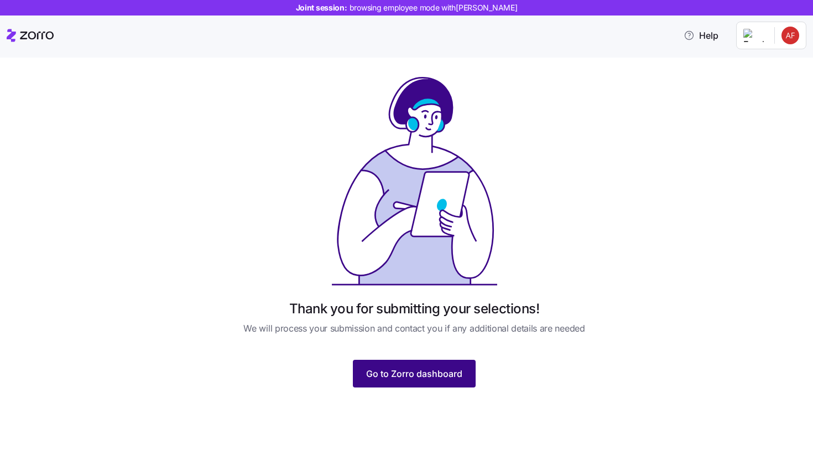
click at [424, 370] on span "Go to Zorro dashboard" at bounding box center [414, 373] width 96 height 13
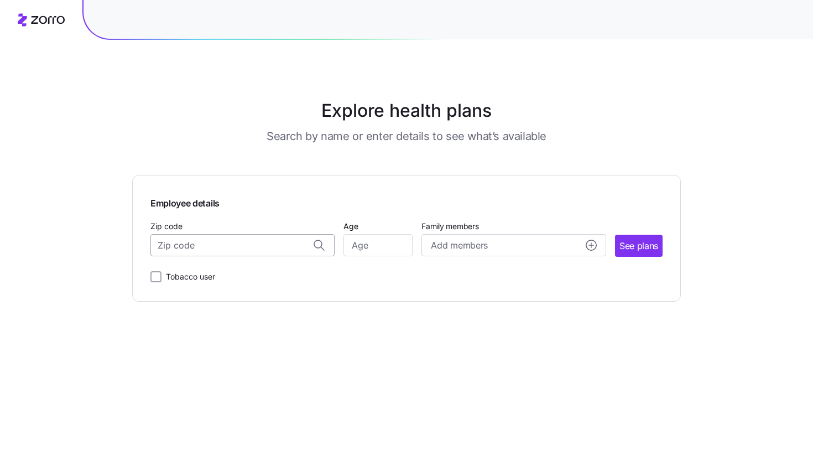
click at [245, 251] on input "Zip code" at bounding box center [242, 245] width 184 height 22
click at [212, 277] on span "77382, [GEOGRAPHIC_DATA], [GEOGRAPHIC_DATA]" at bounding box center [240, 275] width 155 height 14
type input "77382, [GEOGRAPHIC_DATA], [GEOGRAPHIC_DATA]"
click at [373, 246] on input "Age" at bounding box center [378, 245] width 69 height 22
type input "35"
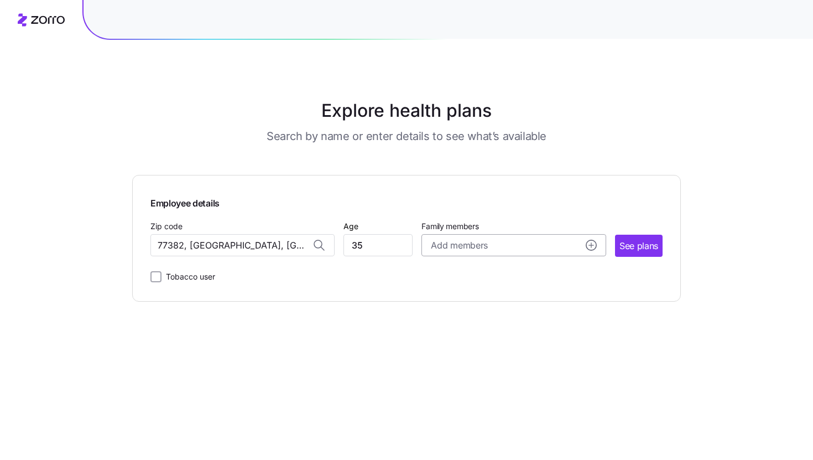
click at [505, 247] on div "Add members" at bounding box center [513, 245] width 165 height 14
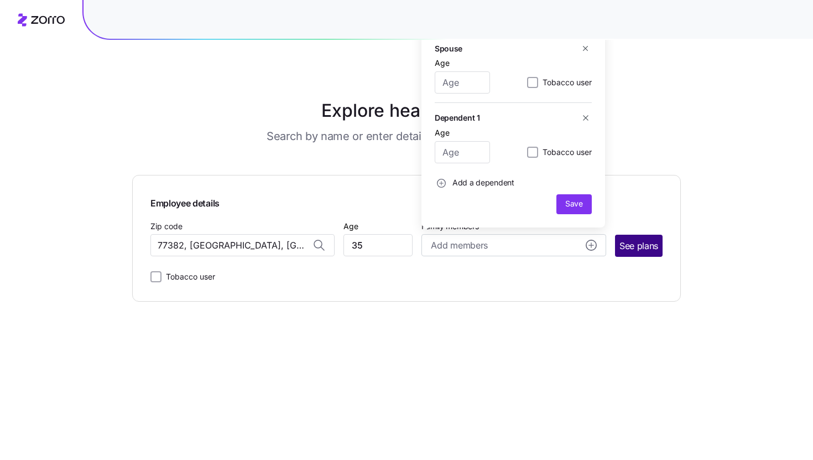
click at [648, 250] on span "See plans" at bounding box center [639, 246] width 39 height 14
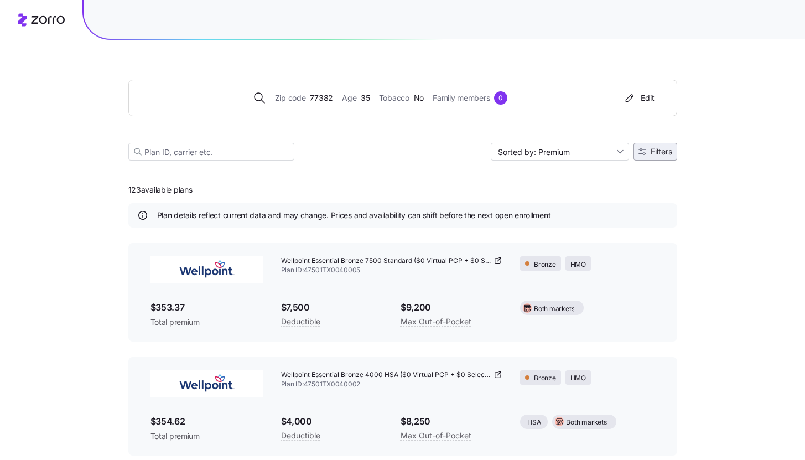
click at [641, 158] on button "Filters" at bounding box center [655, 152] width 44 height 18
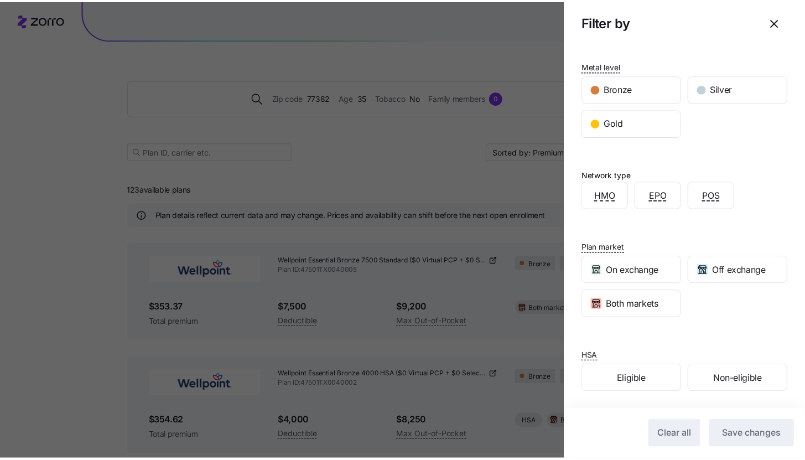
scroll to position [188, 0]
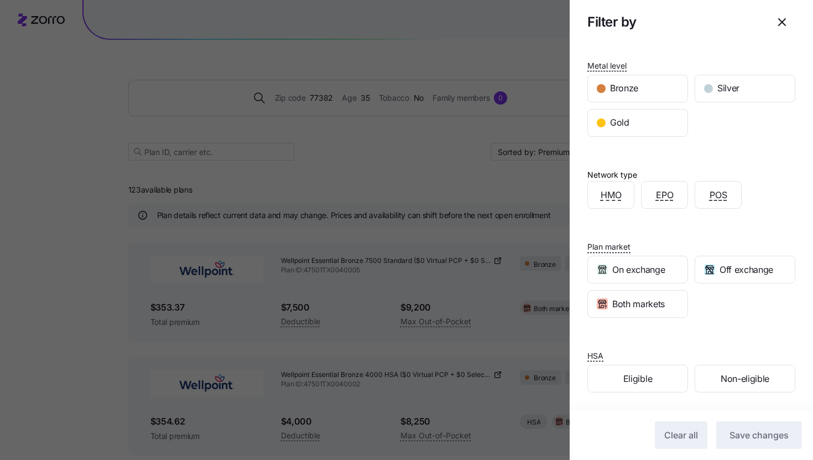
click at [104, 271] on div at bounding box center [406, 230] width 813 height 460
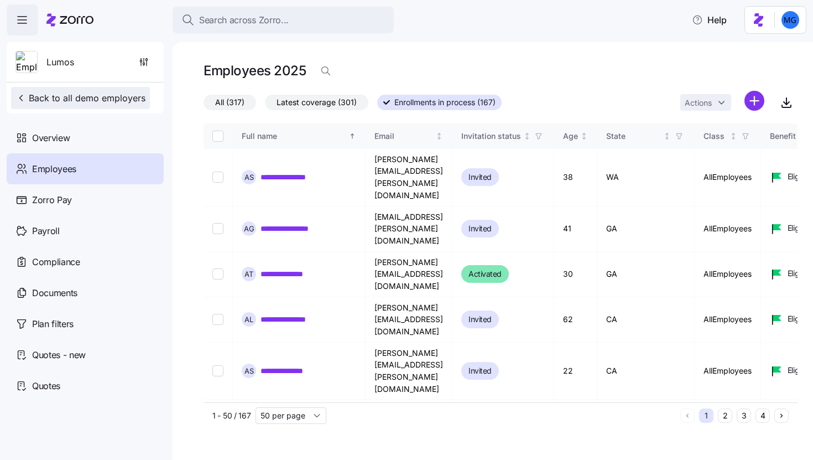
click at [18, 100] on icon "button" at bounding box center [20, 97] width 11 height 11
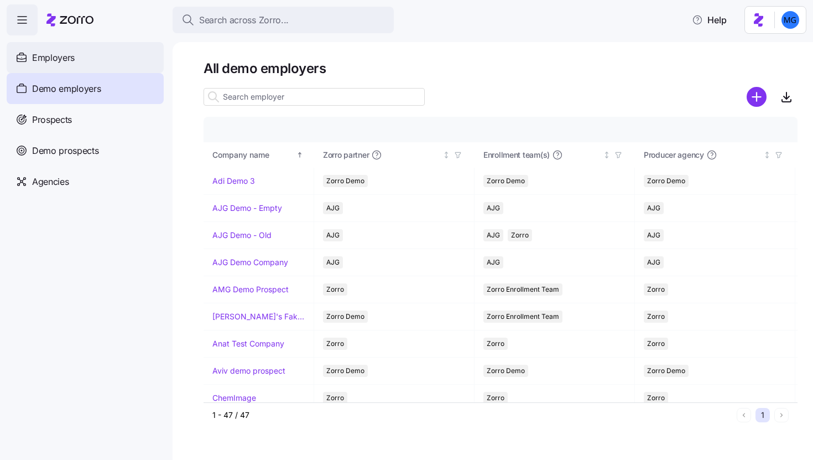
click at [117, 46] on div "Employers" at bounding box center [85, 57] width 157 height 31
